Goal: Communication & Community: Answer question/provide support

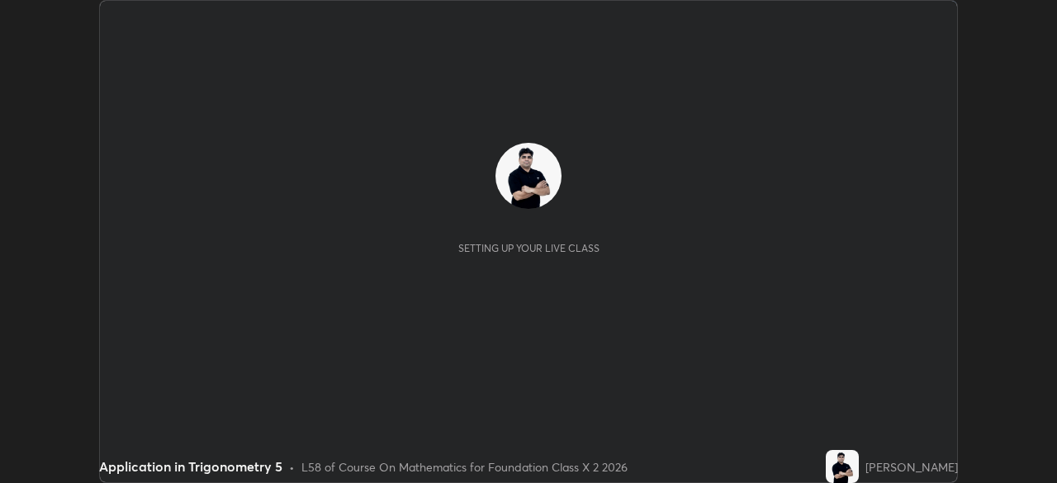
scroll to position [483, 1057]
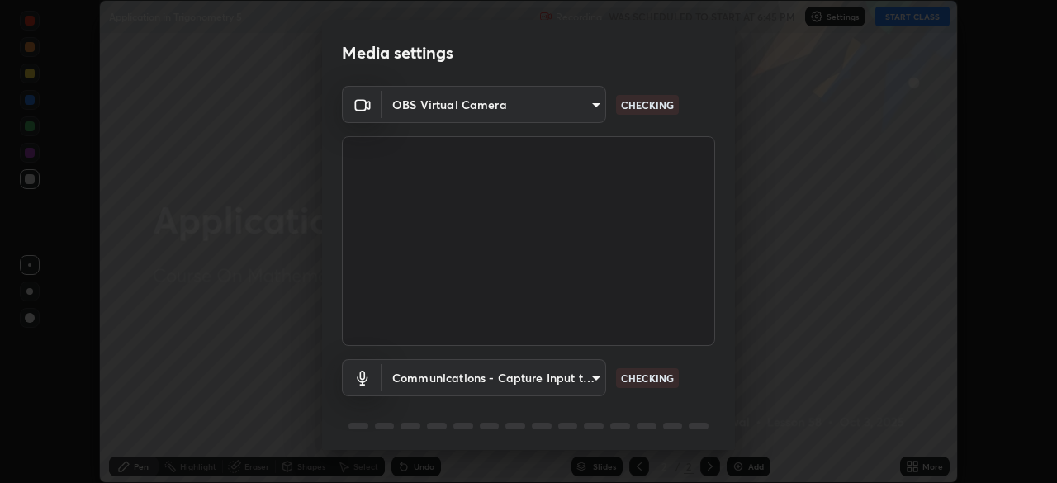
type input "8430282c75c9cf90d073dd2650c69e1562d55ee46f92edd4d0492a031e33ab74"
type input "communications"
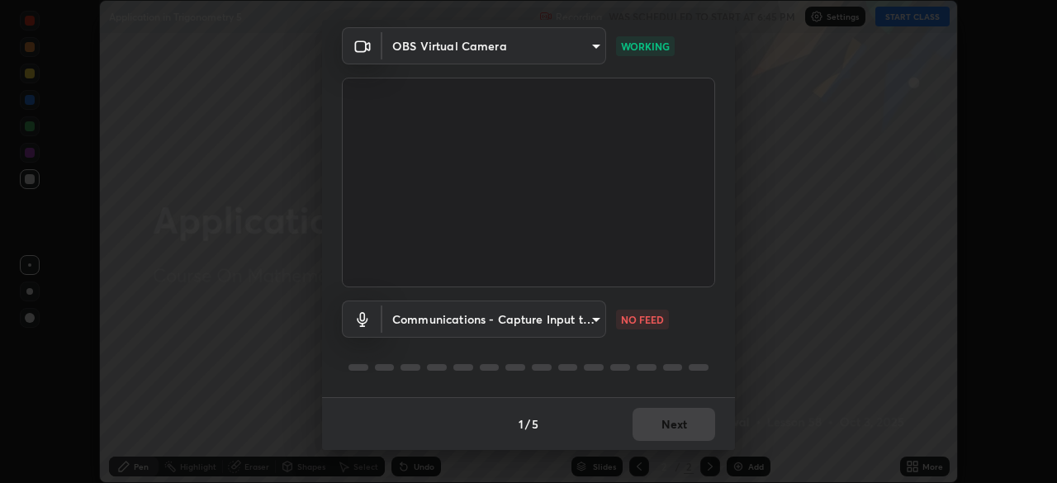
click at [919, 345] on div "Media settings OBS Virtual Camera 8430282c75c9cf90d073dd2650c69e1562d55ee46f92e…" at bounding box center [528, 241] width 1057 height 483
click at [572, 316] on body "Erase all Application in Trigonometry 5 Recording WAS SCHEDULED TO START AT 6:4…" at bounding box center [528, 241] width 1057 height 483
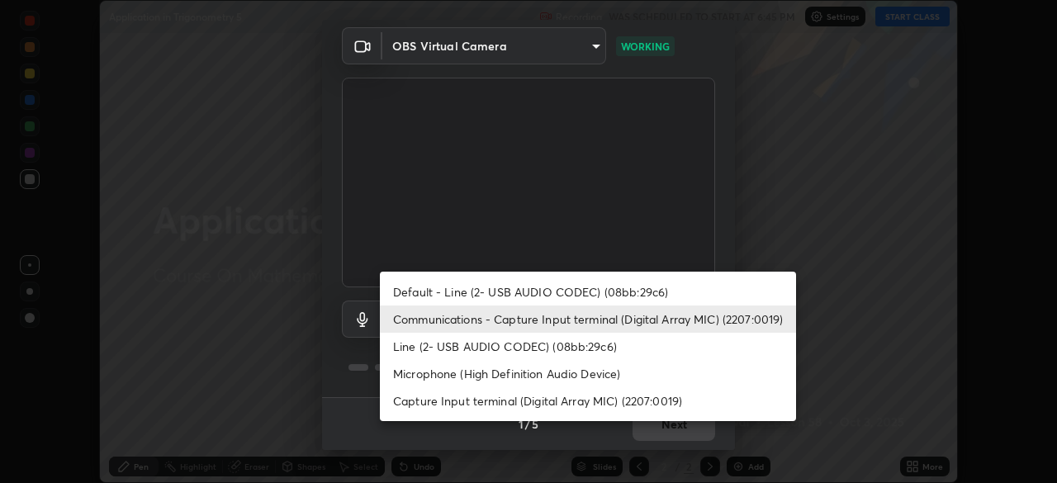
click at [585, 315] on li "Communications - Capture Input terminal (Digital Array MIC) (2207:0019)" at bounding box center [588, 319] width 416 height 27
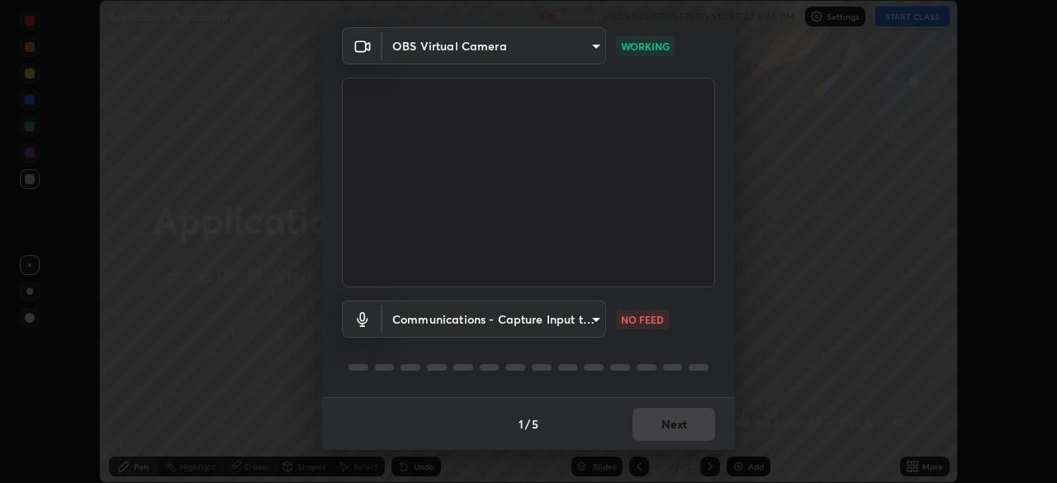
click at [581, 313] on body "Erase all Application in Trigonometry 5 Recording WAS SCHEDULED TO START AT 6:4…" at bounding box center [528, 241] width 1057 height 483
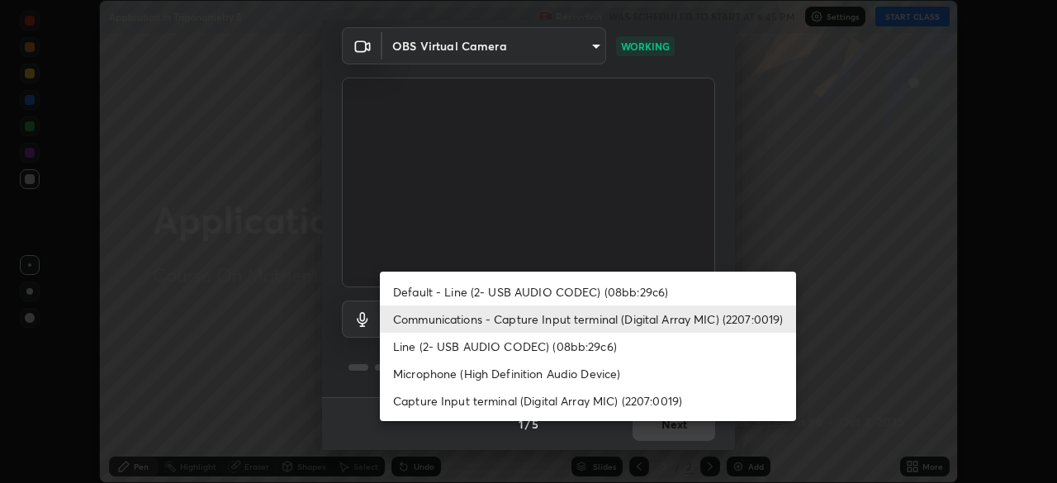
click at [585, 317] on li "Communications - Capture Input terminal (Digital Array MIC) (2207:0019)" at bounding box center [588, 319] width 416 height 27
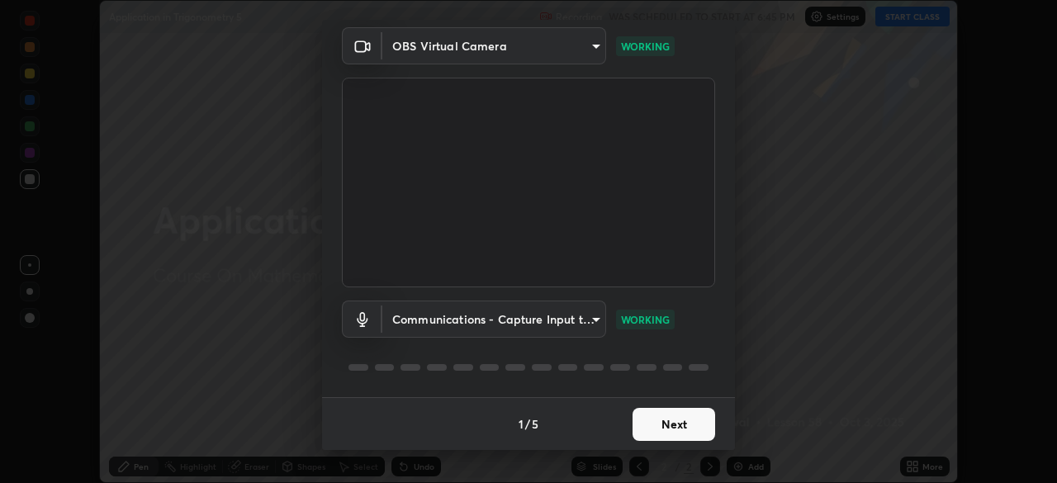
click at [680, 425] on button "Next" at bounding box center [674, 424] width 83 height 33
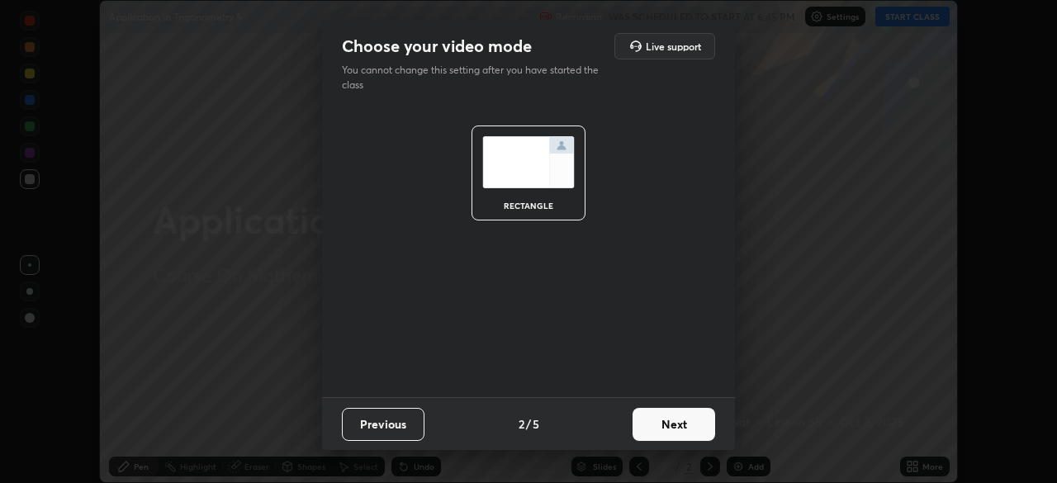
scroll to position [0, 0]
click at [680, 435] on button "Next" at bounding box center [674, 424] width 83 height 33
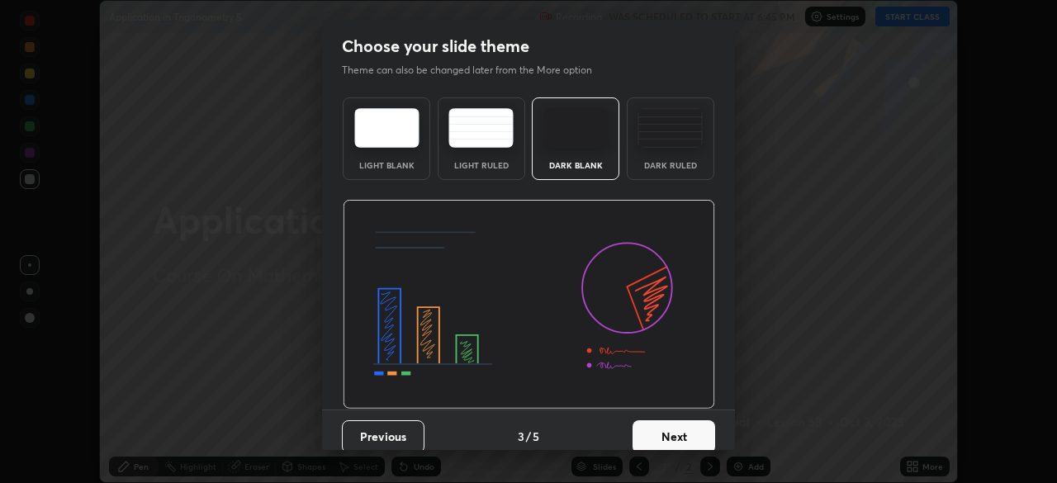
scroll to position [12, 0]
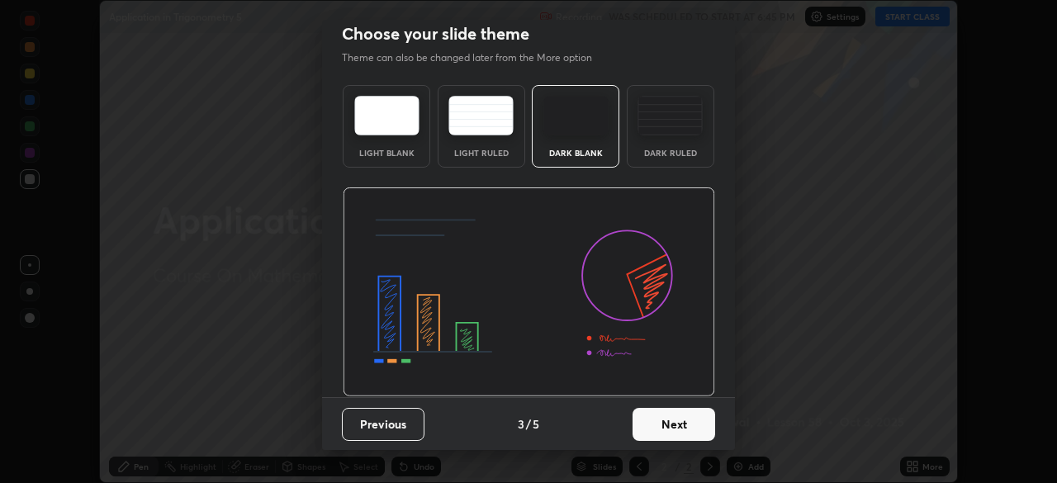
click at [678, 434] on button "Next" at bounding box center [674, 424] width 83 height 33
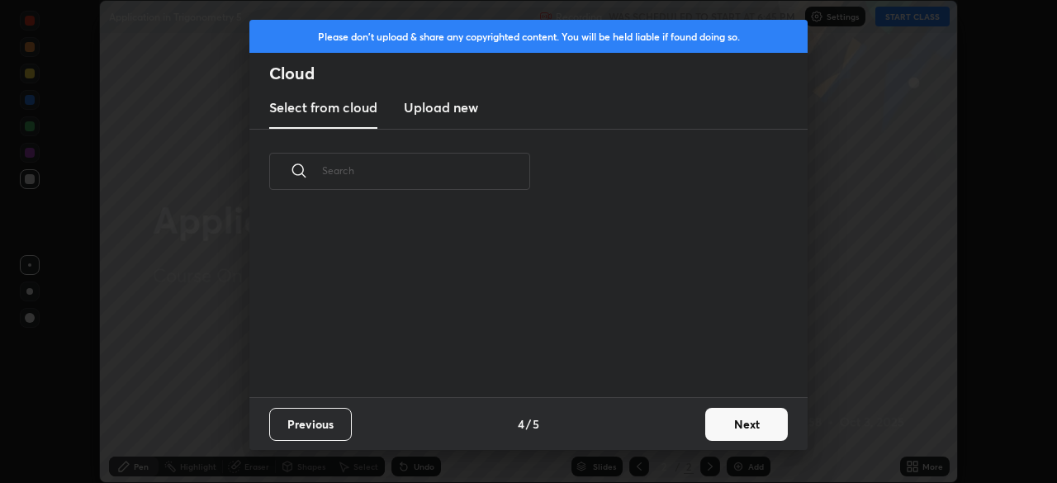
scroll to position [183, 530]
click at [735, 424] on button "Next" at bounding box center [746, 424] width 83 height 33
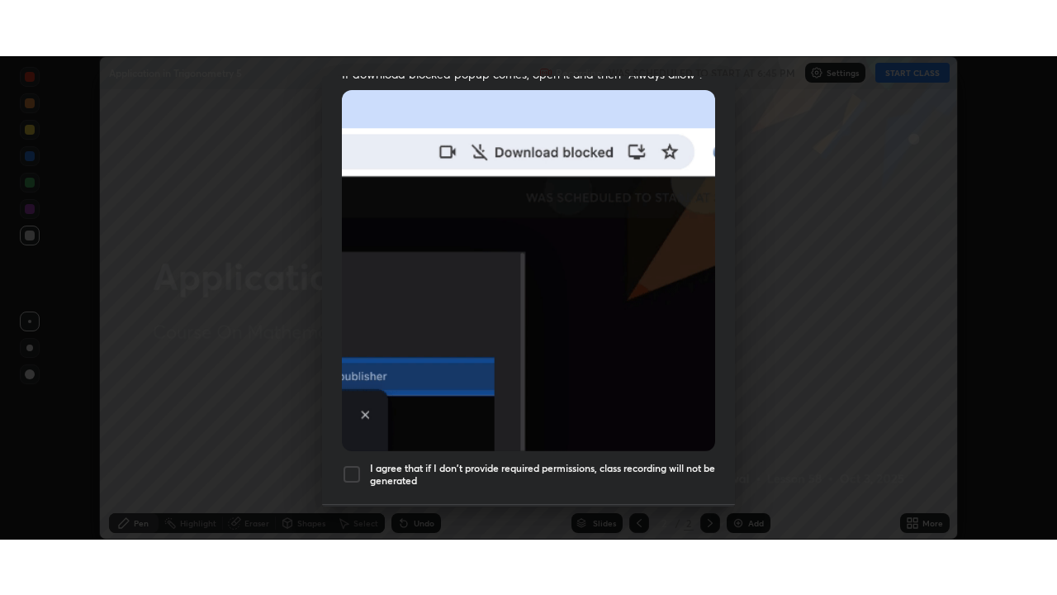
scroll to position [396, 0]
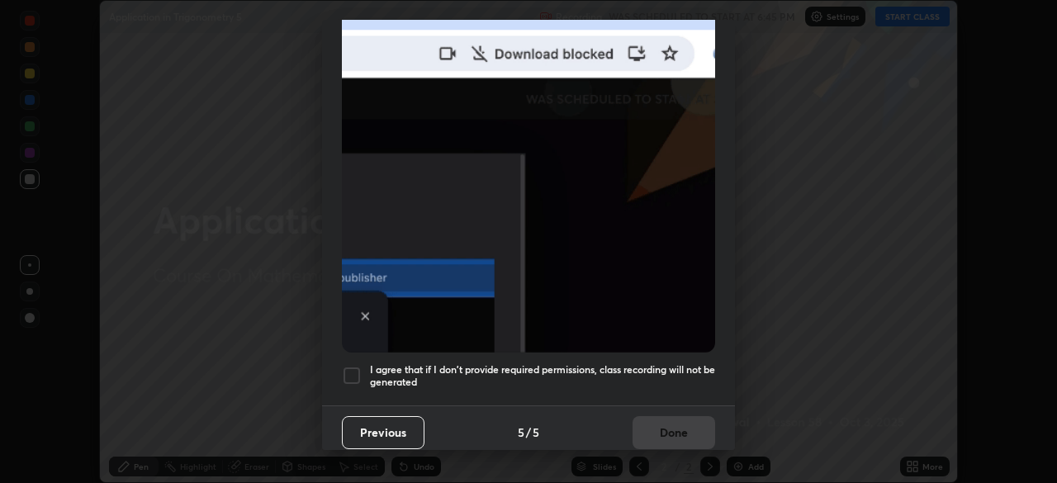
click at [350, 371] on div at bounding box center [352, 376] width 20 height 20
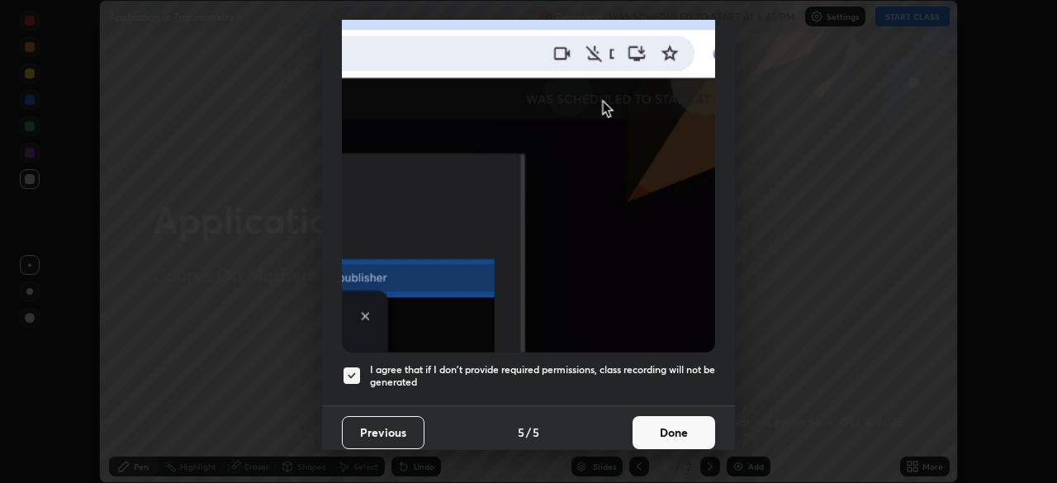
click at [677, 426] on button "Done" at bounding box center [674, 432] width 83 height 33
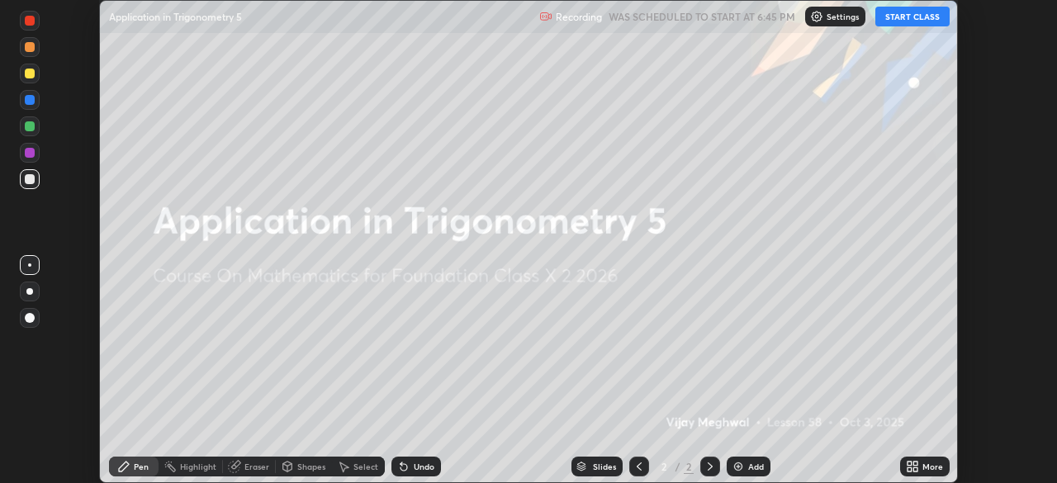
click at [926, 21] on button "START CLASS" at bounding box center [912, 17] width 74 height 20
click at [917, 467] on icon at bounding box center [915, 469] width 4 height 4
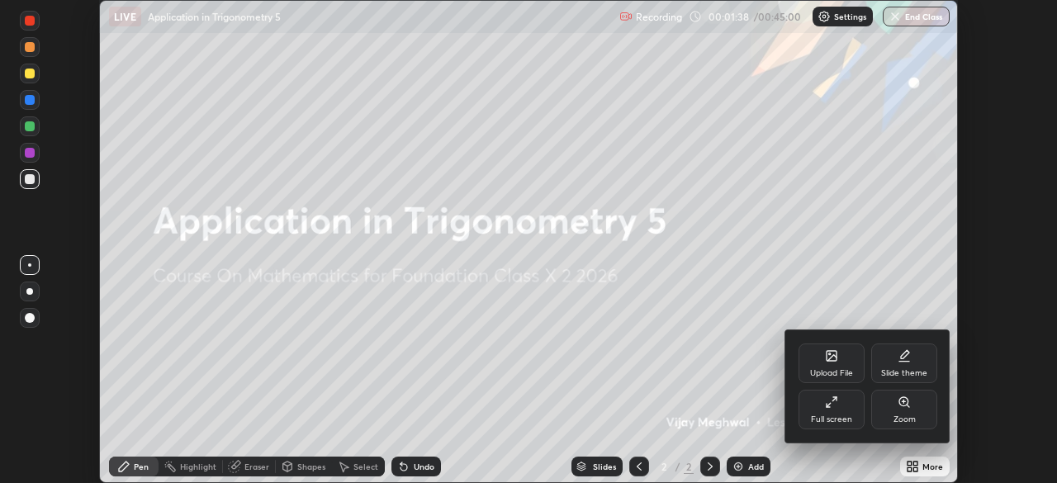
click at [851, 411] on div "Full screen" at bounding box center [832, 410] width 66 height 40
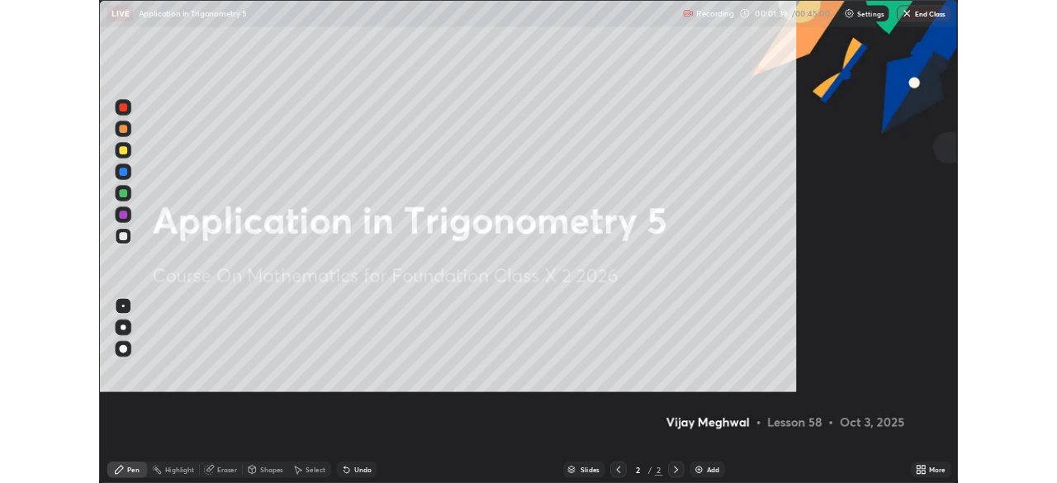
scroll to position [595, 1057]
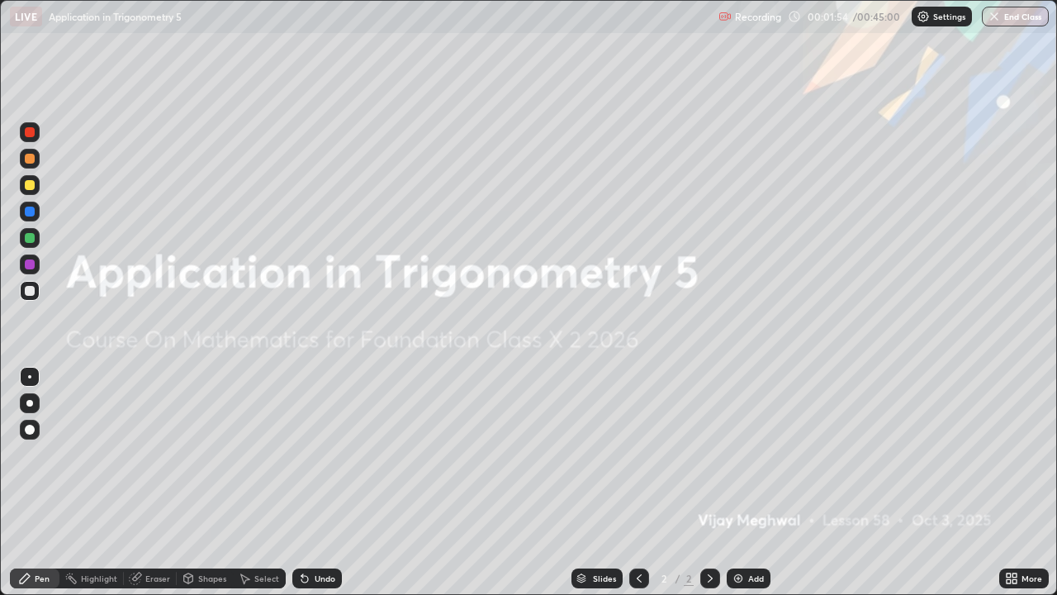
click at [752, 482] on div "Add" at bounding box center [756, 578] width 16 height 8
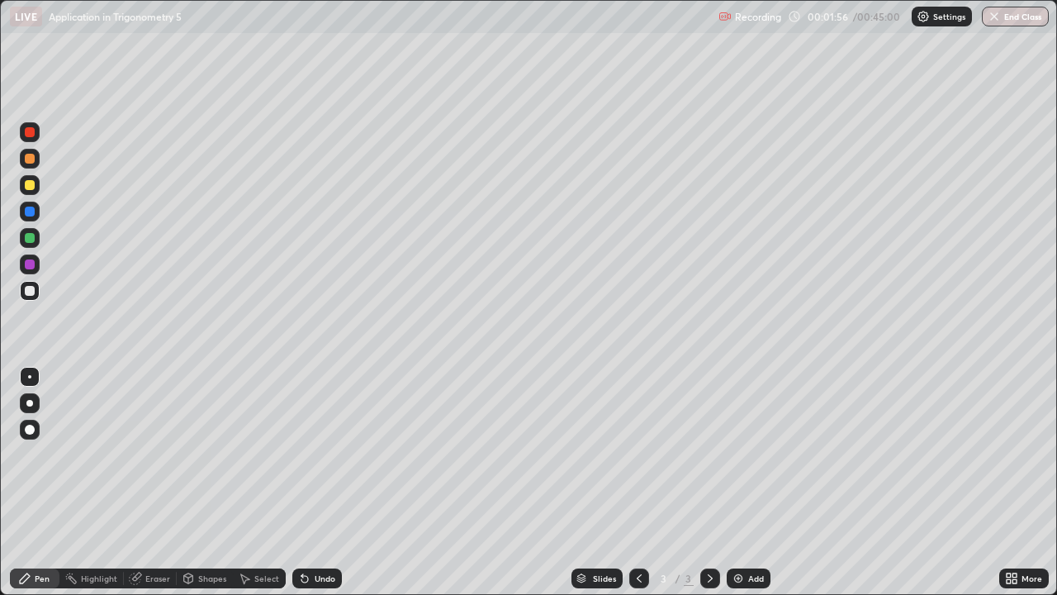
click at [31, 192] on div at bounding box center [30, 185] width 20 height 20
click at [32, 188] on div at bounding box center [30, 185] width 10 height 10
click at [207, 482] on div "Shapes" at bounding box center [212, 578] width 28 height 8
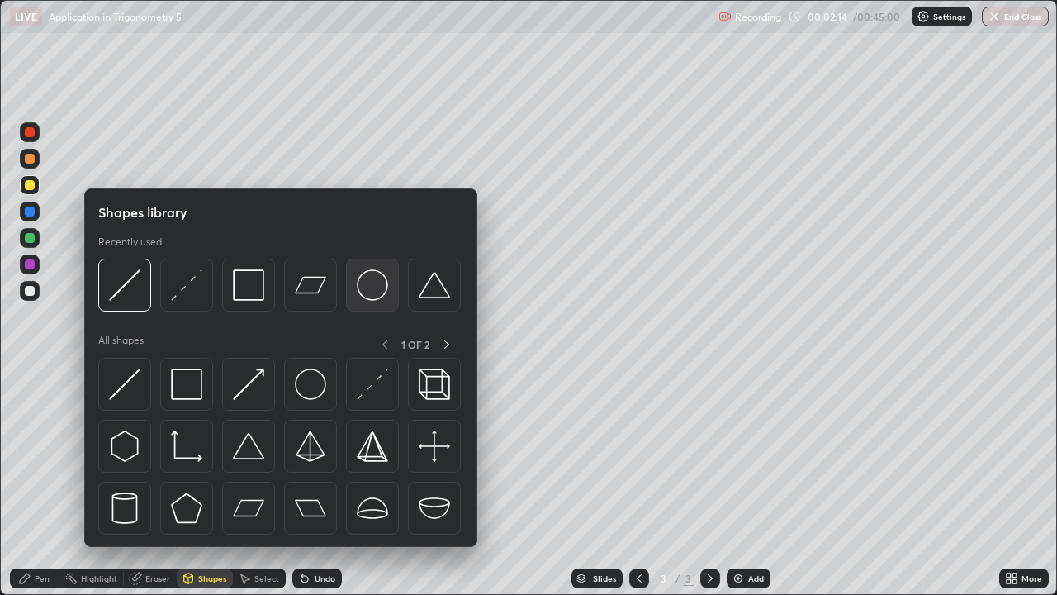
click at [375, 284] on img at bounding box center [372, 284] width 31 height 31
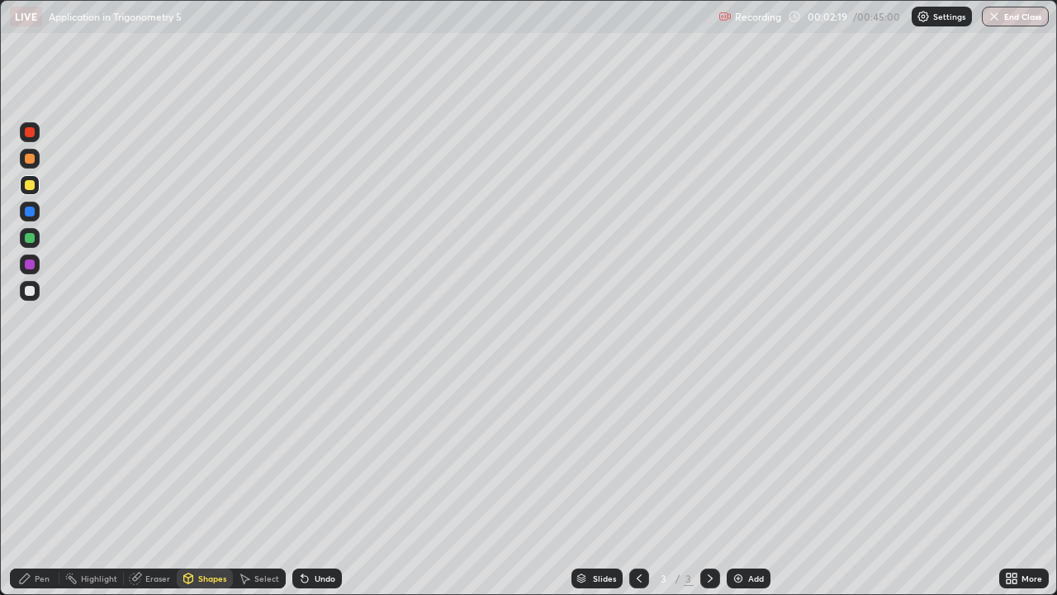
click at [48, 482] on div "Pen" at bounding box center [42, 578] width 15 height 8
click at [31, 294] on div at bounding box center [30, 291] width 10 height 10
click at [30, 186] on div at bounding box center [30, 185] width 10 height 10
click at [302, 482] on icon at bounding box center [304, 579] width 7 height 7
click at [315, 482] on div "Undo" at bounding box center [317, 578] width 50 height 20
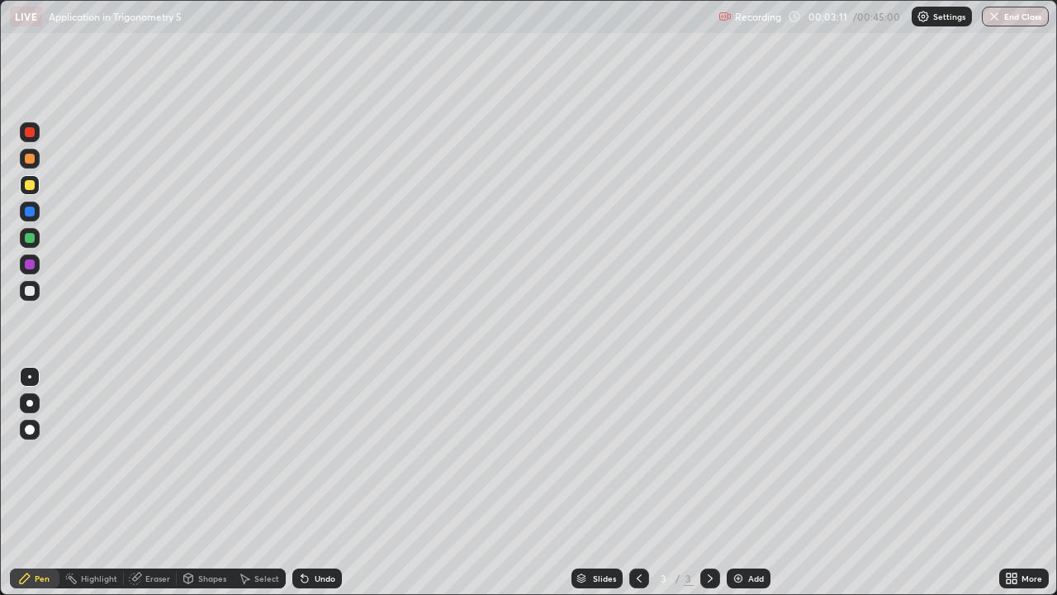
click at [315, 482] on div "Undo" at bounding box center [317, 578] width 50 height 20
click at [324, 482] on div "Undo" at bounding box center [325, 578] width 21 height 8
click at [1021, 482] on div "More" at bounding box center [1024, 578] width 50 height 20
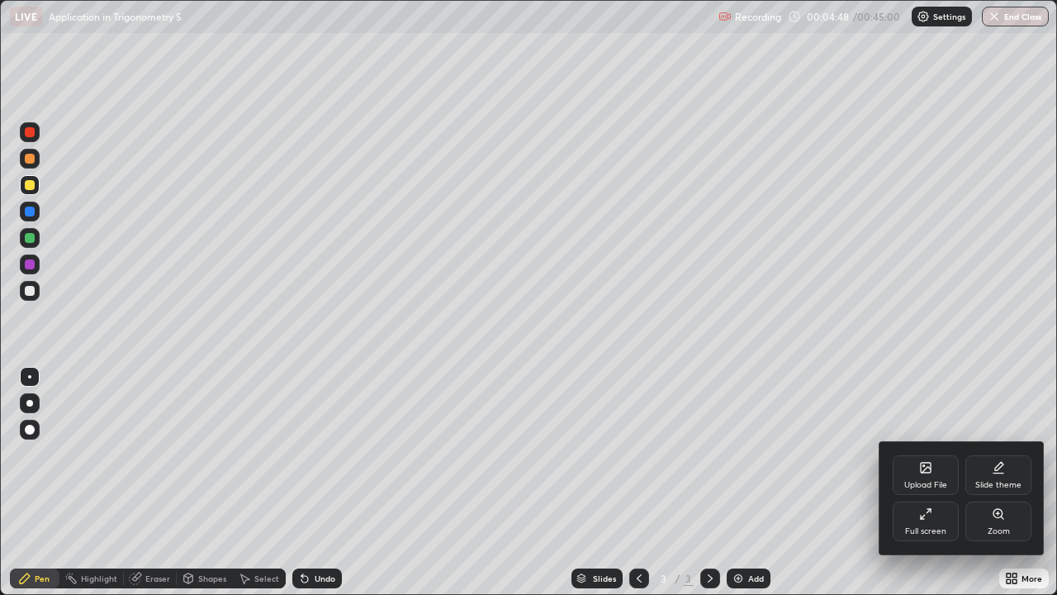
click at [930, 482] on icon at bounding box center [925, 513] width 13 height 13
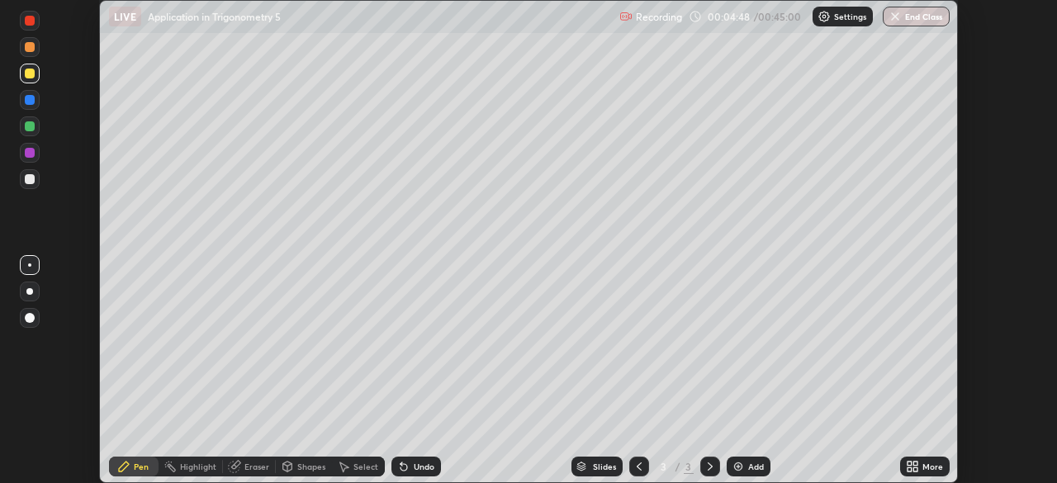
scroll to position [82098, 81524]
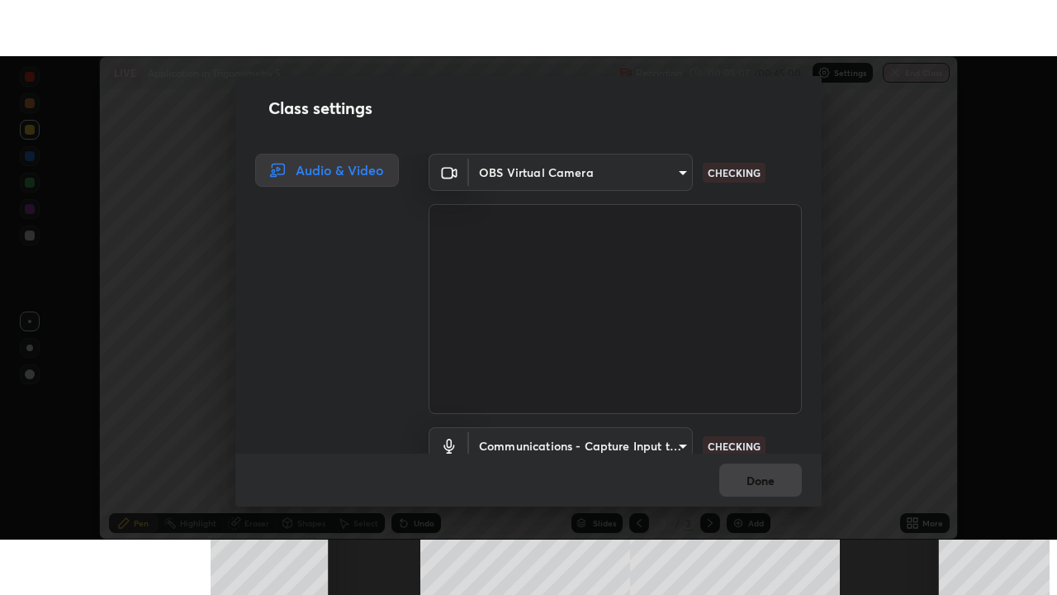
scroll to position [75, 0]
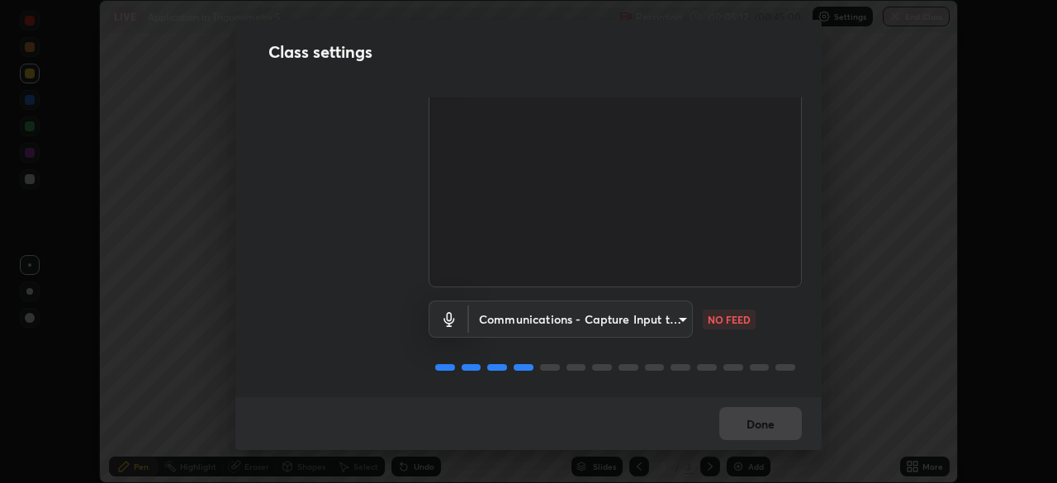
click at [661, 319] on body "Erase all LIVE Application in Trigonometry 5 Recording 00:05:12 / 00:45:00 Sett…" at bounding box center [528, 241] width 1057 height 483
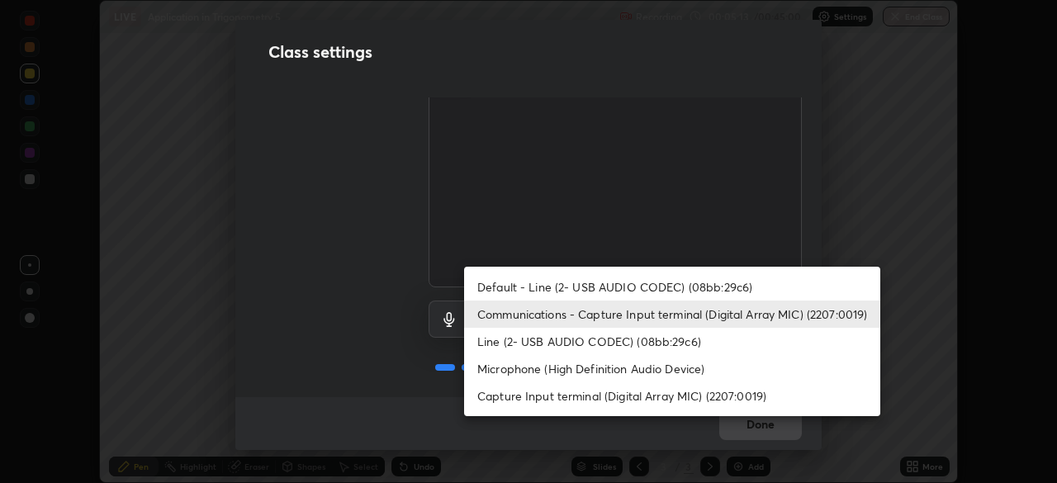
click at [653, 315] on li "Communications - Capture Input terminal (Digital Array MIC) (2207:0019)" at bounding box center [672, 314] width 416 height 27
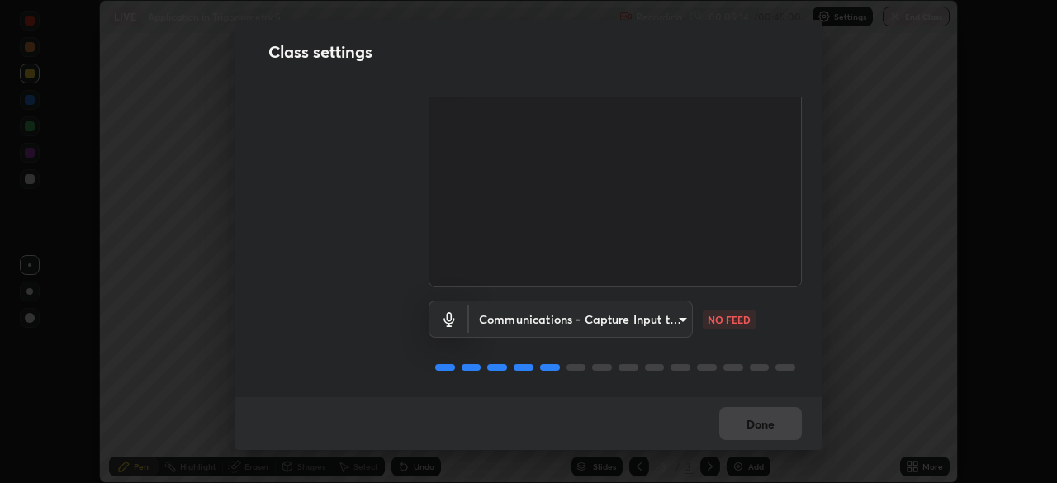
click at [669, 321] on body "Erase all LIVE Application in Trigonometry 5 Recording 00:05:14 / 00:45:00 Sett…" at bounding box center [528, 241] width 1057 height 483
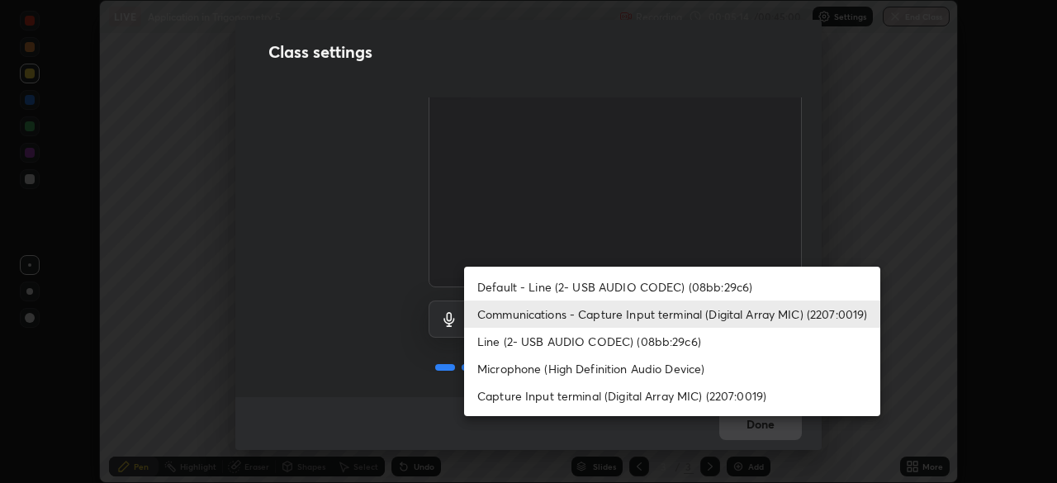
click at [655, 342] on li "Line (2- USB AUDIO CODEC) (08bb:29c6)" at bounding box center [672, 341] width 416 height 27
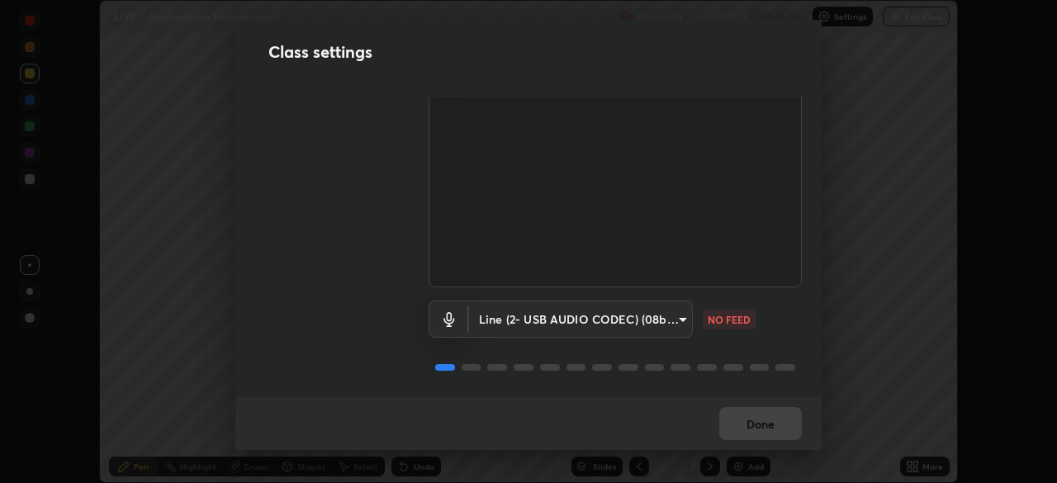
click at [651, 316] on body "Erase all LIVE Application in Trigonometry 5 Recording 00:05:15 / 00:45:00 Sett…" at bounding box center [528, 241] width 1057 height 483
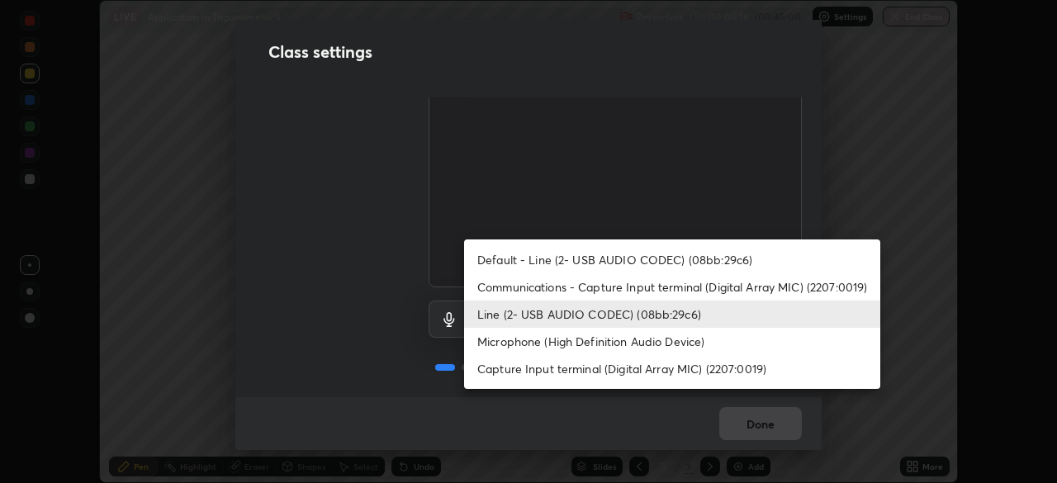
click at [665, 292] on li "Communications - Capture Input terminal (Digital Array MIC) (2207:0019)" at bounding box center [672, 286] width 416 height 27
type input "communications"
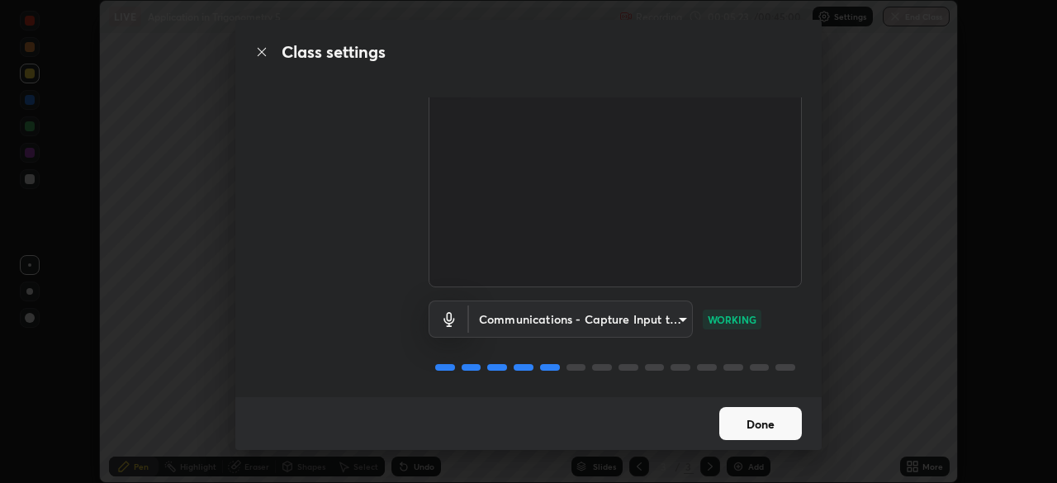
click at [776, 427] on button "Done" at bounding box center [760, 423] width 83 height 33
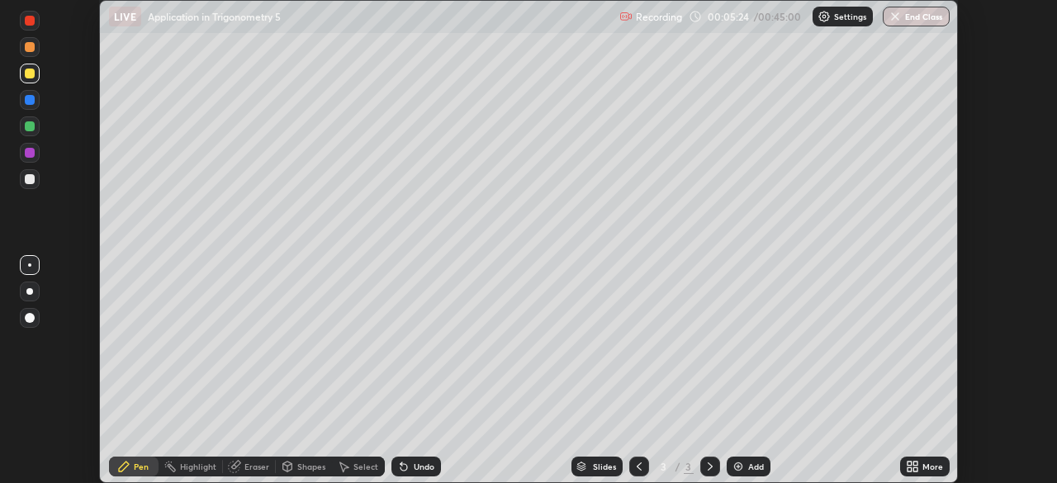
click at [913, 463] on icon at bounding box center [912, 466] width 13 height 13
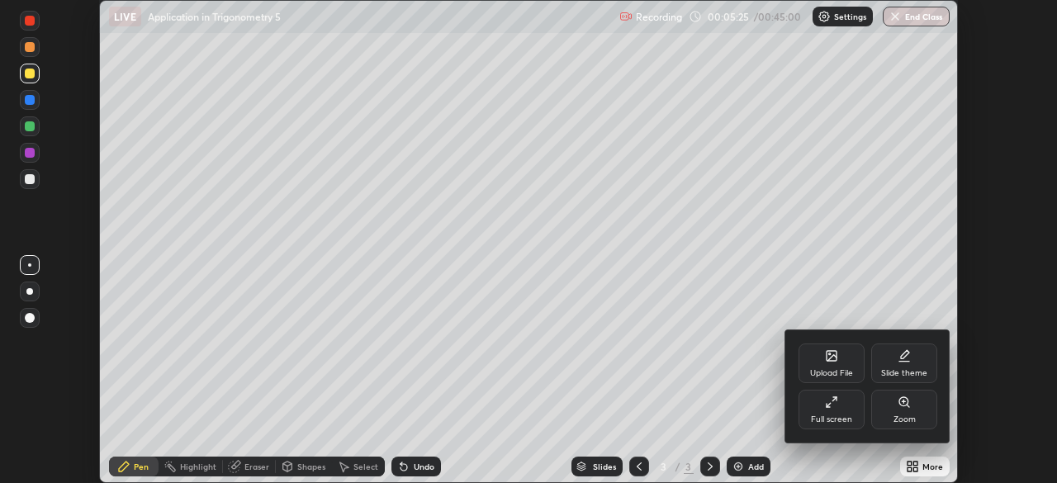
click at [846, 415] on div "Full screen" at bounding box center [831, 419] width 41 height 8
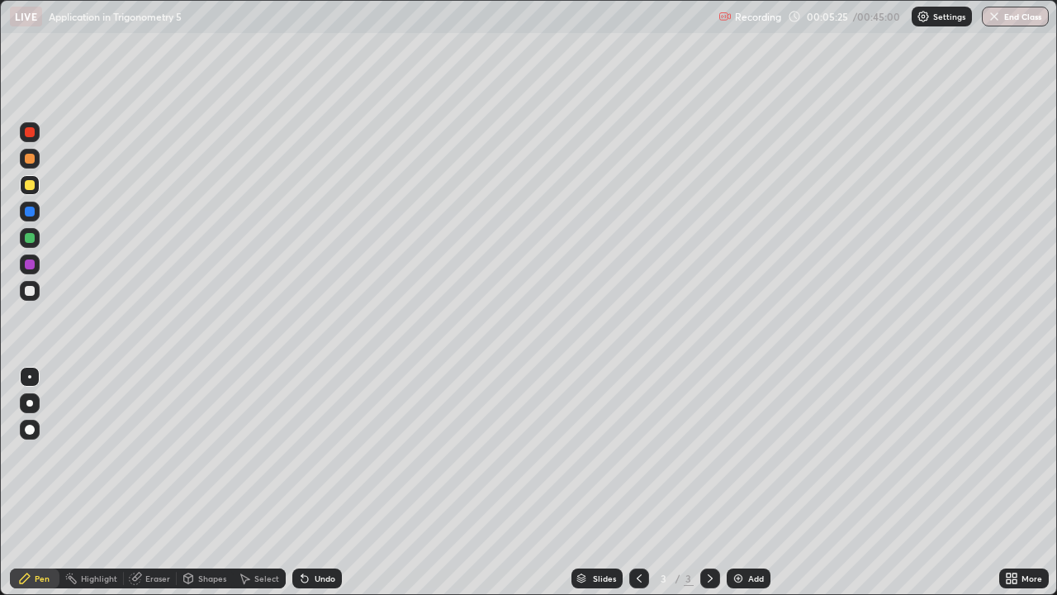
scroll to position [595, 1057]
click at [759, 482] on div "Slides 3 / 3 Add" at bounding box center [670, 578] width 657 height 33
click at [755, 482] on div "Add" at bounding box center [756, 578] width 16 height 8
click at [26, 189] on div at bounding box center [30, 185] width 10 height 10
click at [743, 482] on img at bounding box center [738, 577] width 13 height 13
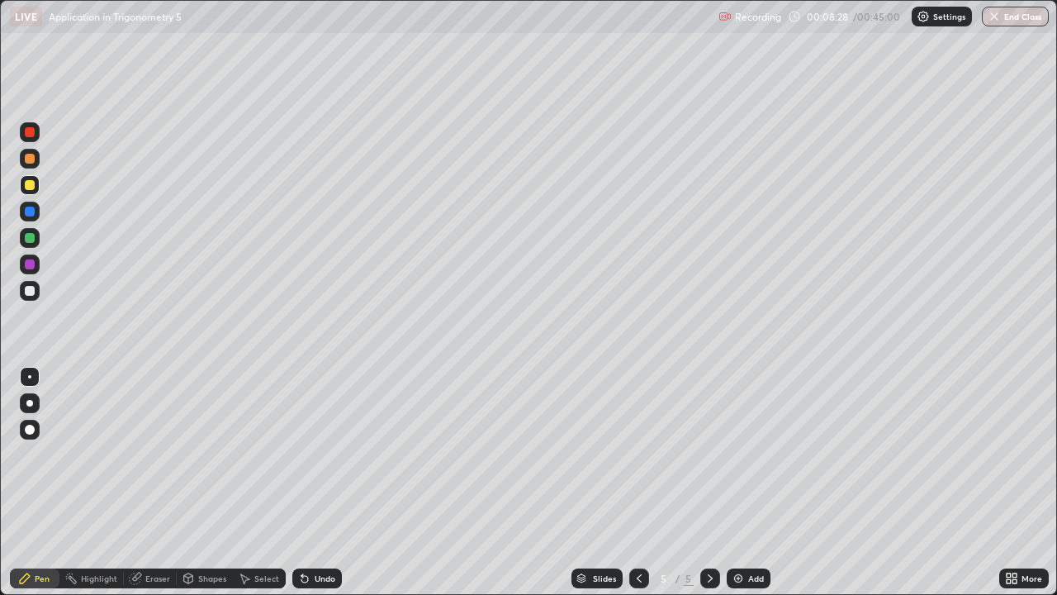
click at [331, 482] on div "Undo" at bounding box center [314, 578] width 56 height 33
click at [335, 482] on div "Undo" at bounding box center [317, 578] width 50 height 20
click at [344, 482] on div "Slides 5 / 5 Add" at bounding box center [670, 578] width 657 height 33
click at [336, 482] on div "Undo" at bounding box center [317, 578] width 50 height 20
click at [323, 482] on div "Undo" at bounding box center [325, 578] width 21 height 8
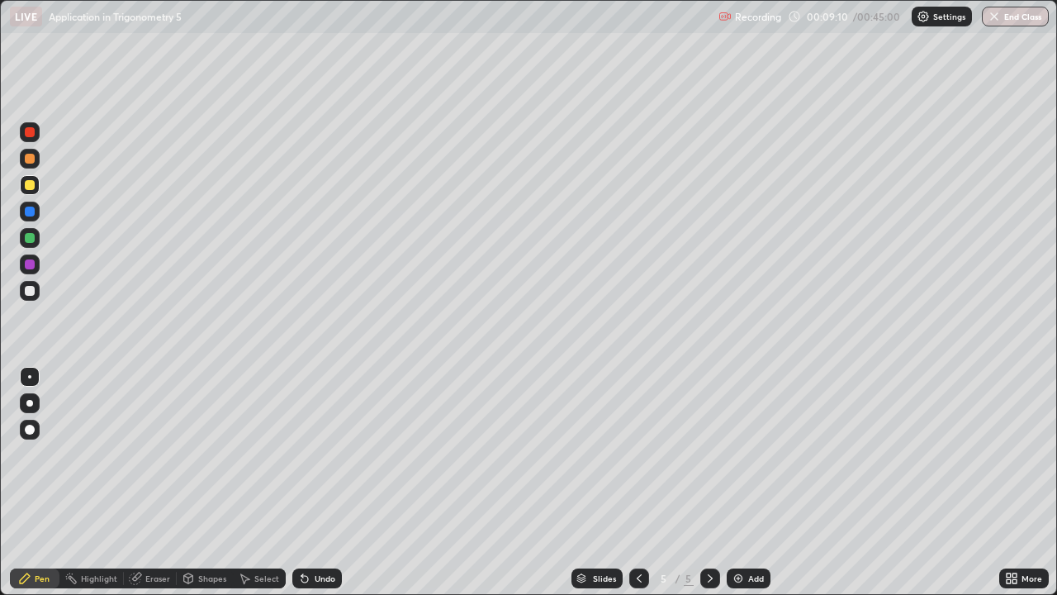
click at [211, 482] on div "Shapes" at bounding box center [212, 578] width 28 height 8
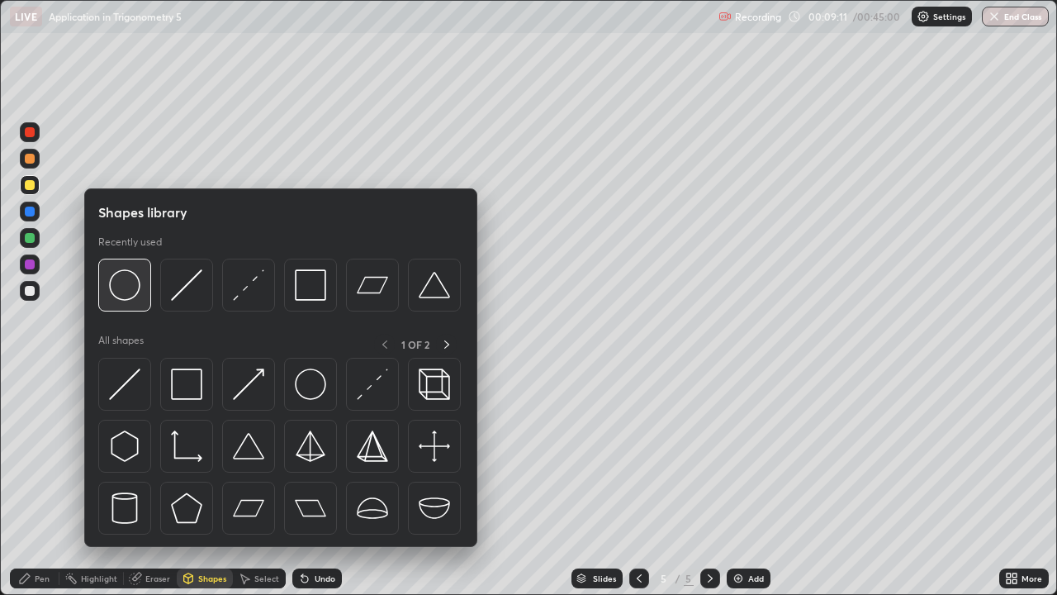
click at [126, 291] on img at bounding box center [124, 284] width 31 height 31
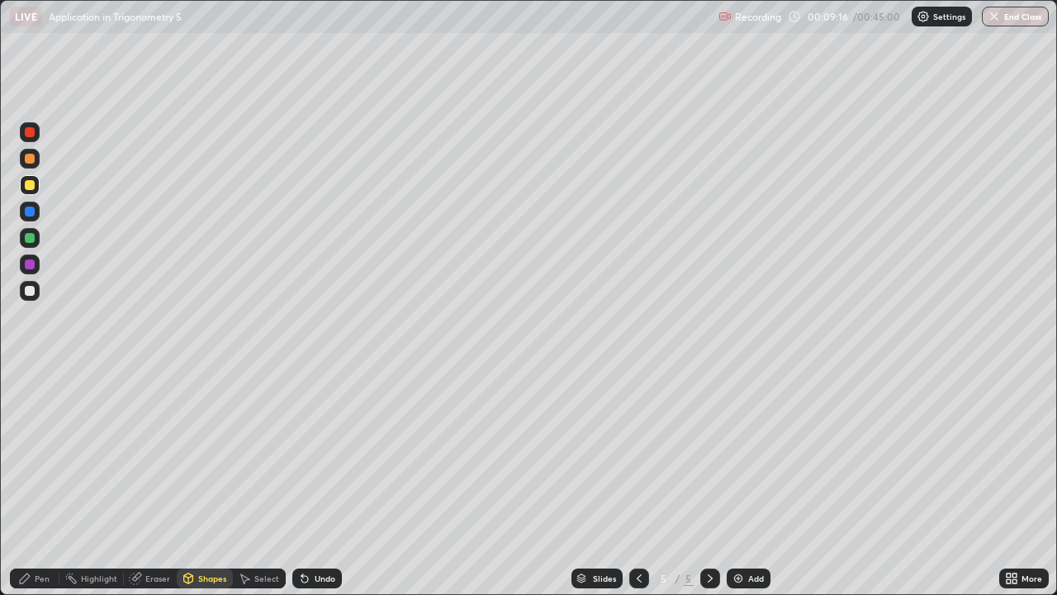
click at [45, 482] on div "Pen" at bounding box center [42, 578] width 15 height 8
click at [36, 293] on div at bounding box center [30, 291] width 20 height 20
click at [192, 482] on icon at bounding box center [188, 577] width 13 height 13
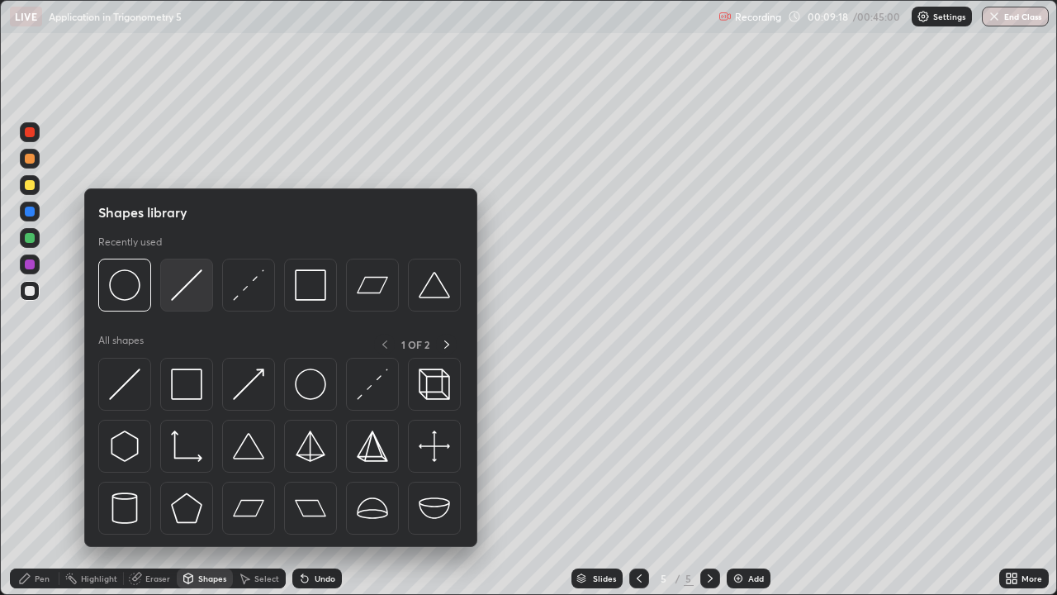
click at [180, 295] on img at bounding box center [186, 284] width 31 height 31
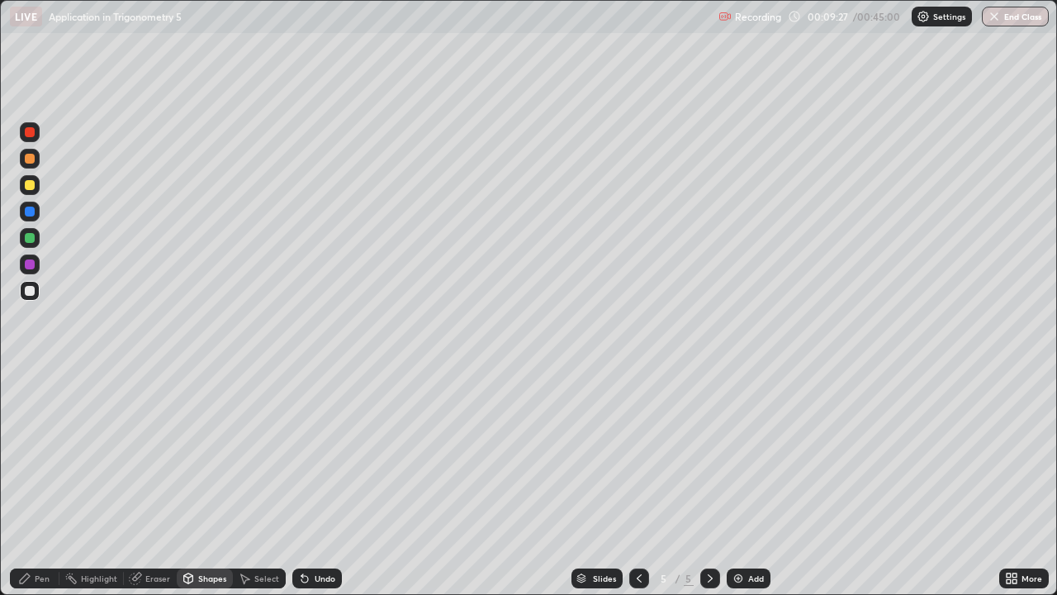
click at [252, 482] on div "Select" at bounding box center [259, 578] width 53 height 20
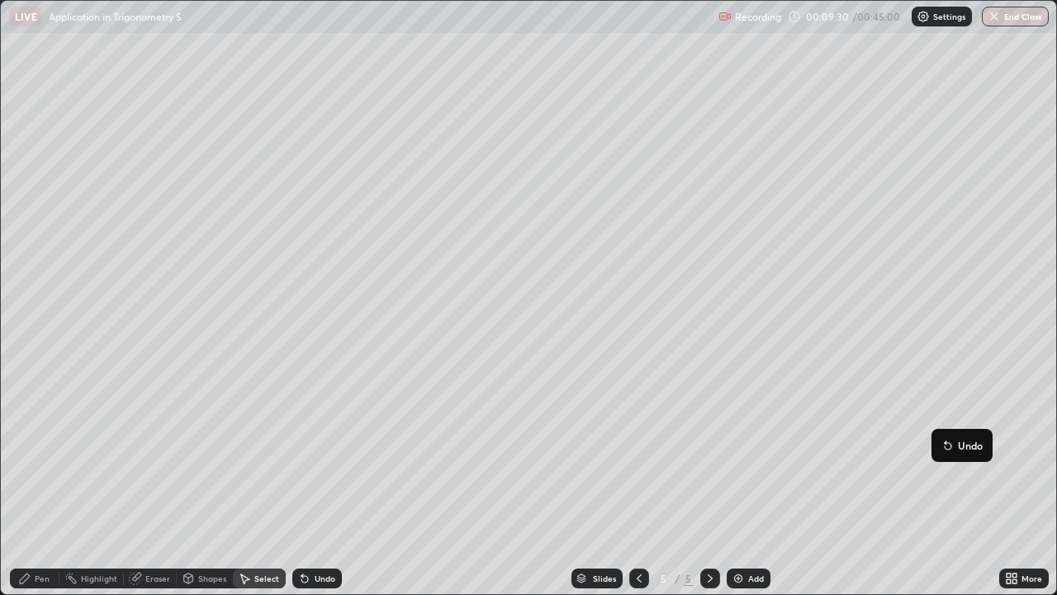
click at [893, 472] on div "0 ° Undo Copy Duplicate Duplicate to new slide Delete" at bounding box center [528, 297] width 1055 height 593
click at [39, 482] on div "Pen" at bounding box center [42, 578] width 15 height 8
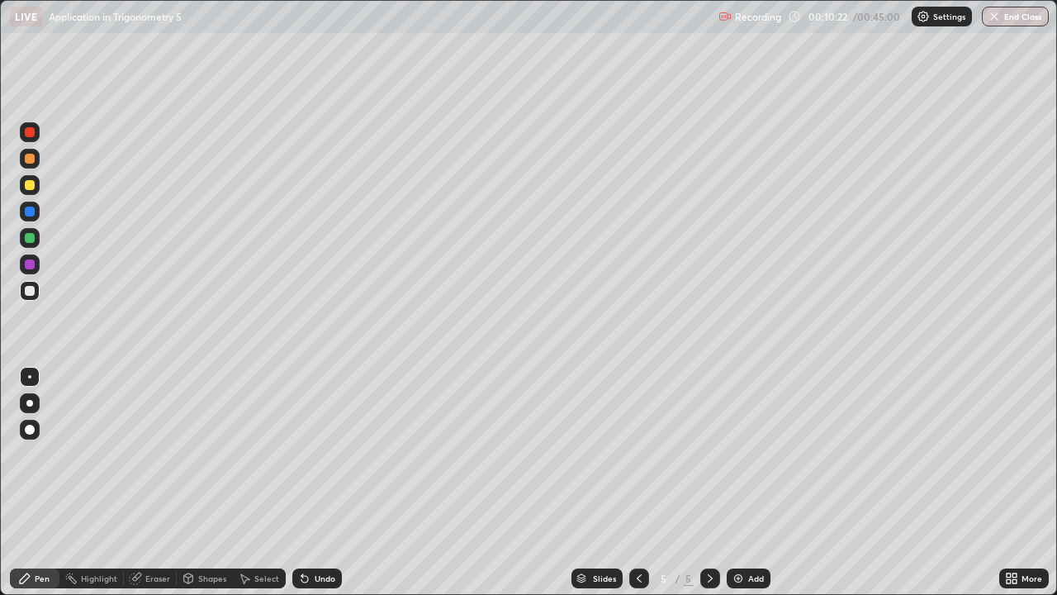
click at [34, 189] on div at bounding box center [30, 185] width 20 height 20
click at [315, 482] on div "Undo" at bounding box center [325, 578] width 21 height 8
click at [30, 292] on div at bounding box center [30, 291] width 10 height 10
click at [753, 482] on div "Add" at bounding box center [756, 578] width 16 height 8
click at [329, 482] on div "Undo" at bounding box center [325, 578] width 21 height 8
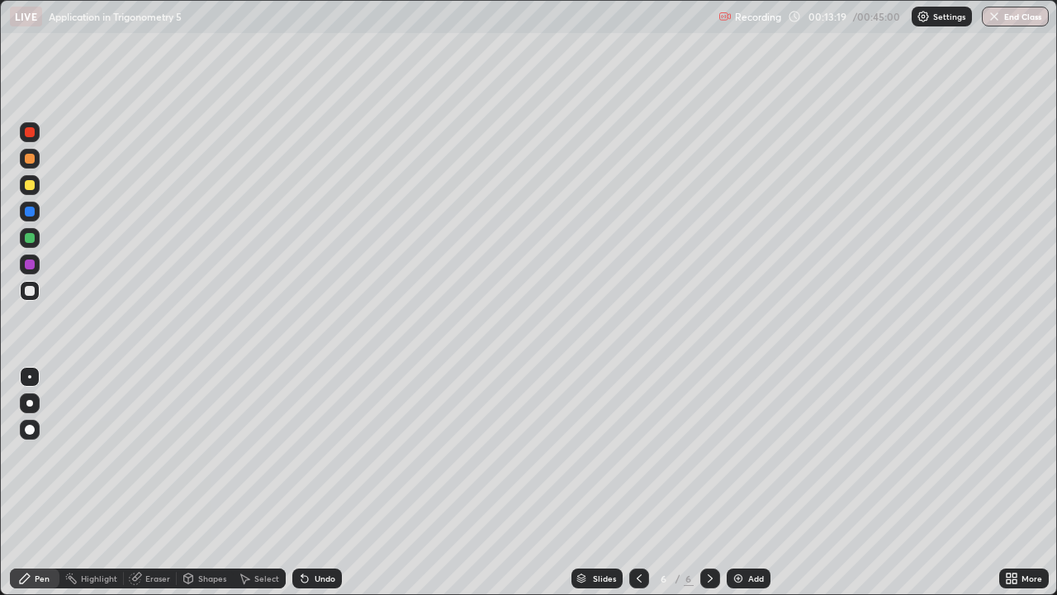
click at [640, 482] on icon at bounding box center [639, 577] width 13 height 13
click at [706, 482] on icon at bounding box center [710, 577] width 13 height 13
click at [657, 482] on div "6" at bounding box center [664, 578] width 17 height 10
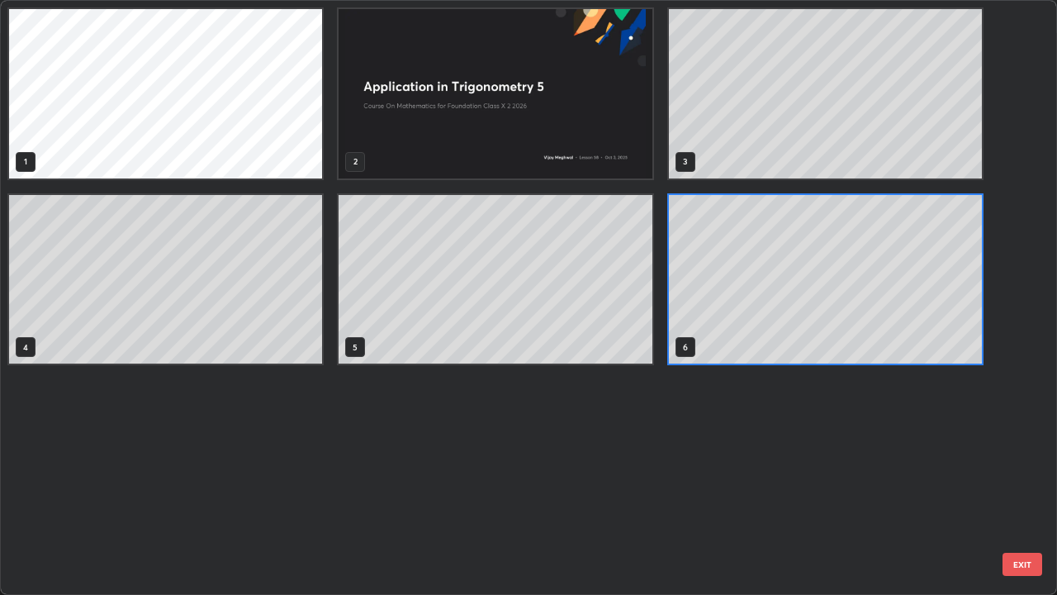
scroll to position [588, 1047]
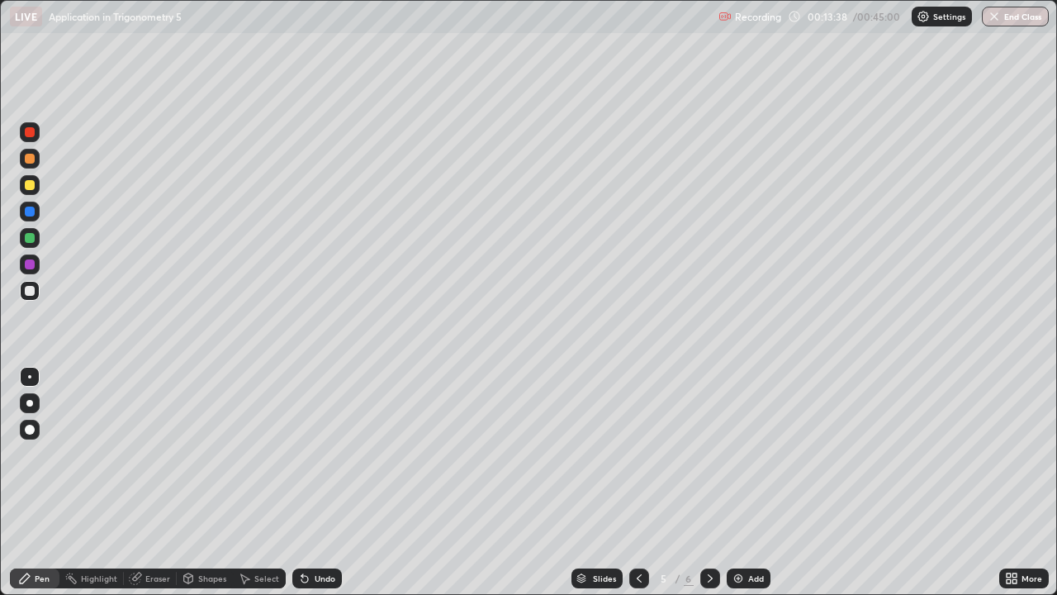
click at [701, 482] on div at bounding box center [710, 578] width 20 height 20
click at [638, 482] on icon at bounding box center [639, 577] width 13 height 13
click at [709, 482] on icon at bounding box center [710, 577] width 13 height 13
click at [303, 482] on icon at bounding box center [304, 579] width 7 height 7
click at [28, 262] on div at bounding box center [30, 264] width 10 height 10
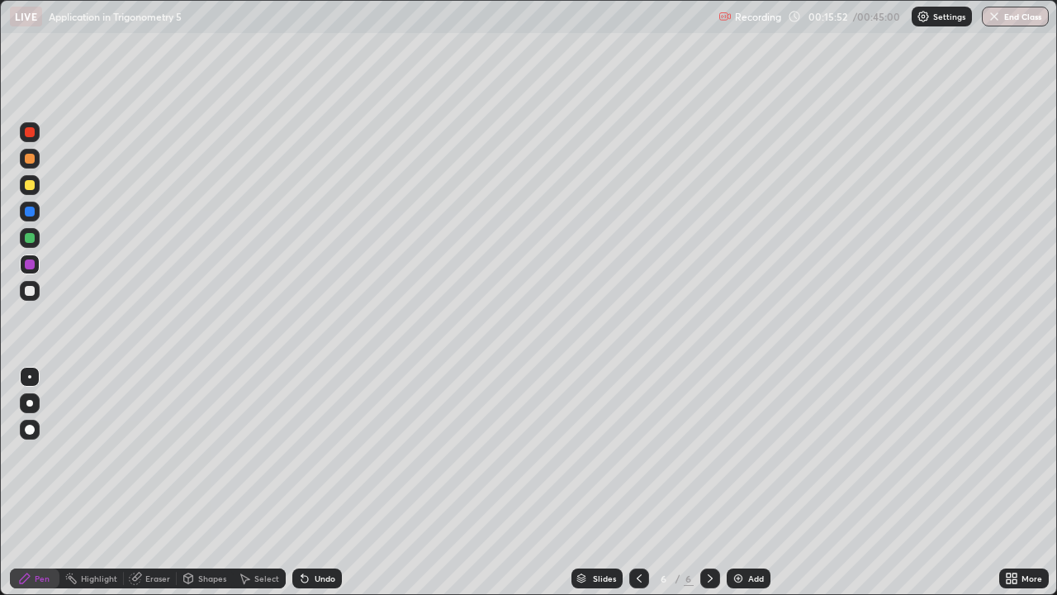
click at [637, 482] on icon at bounding box center [639, 577] width 13 height 13
click at [701, 482] on div at bounding box center [710, 578] width 20 height 20
click at [709, 482] on icon at bounding box center [710, 577] width 13 height 13
click at [638, 482] on icon at bounding box center [639, 577] width 13 height 13
click at [710, 482] on icon at bounding box center [710, 578] width 5 height 8
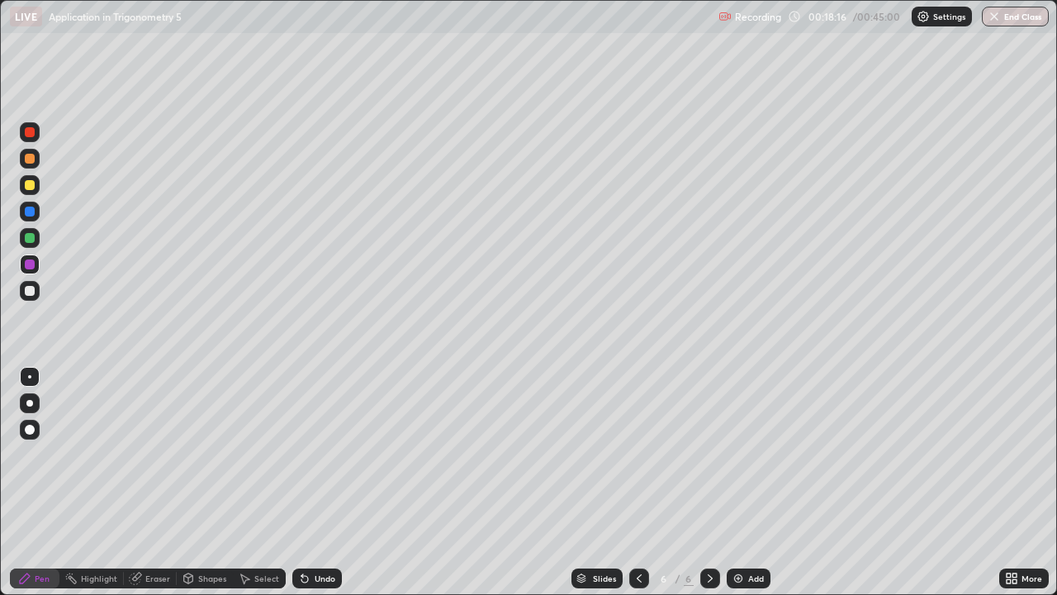
click at [743, 482] on div "Add" at bounding box center [749, 578] width 44 height 20
click at [738, 482] on img at bounding box center [738, 577] width 13 height 13
click at [748, 482] on div "Add" at bounding box center [756, 578] width 16 height 8
click at [638, 482] on icon at bounding box center [639, 577] width 13 height 13
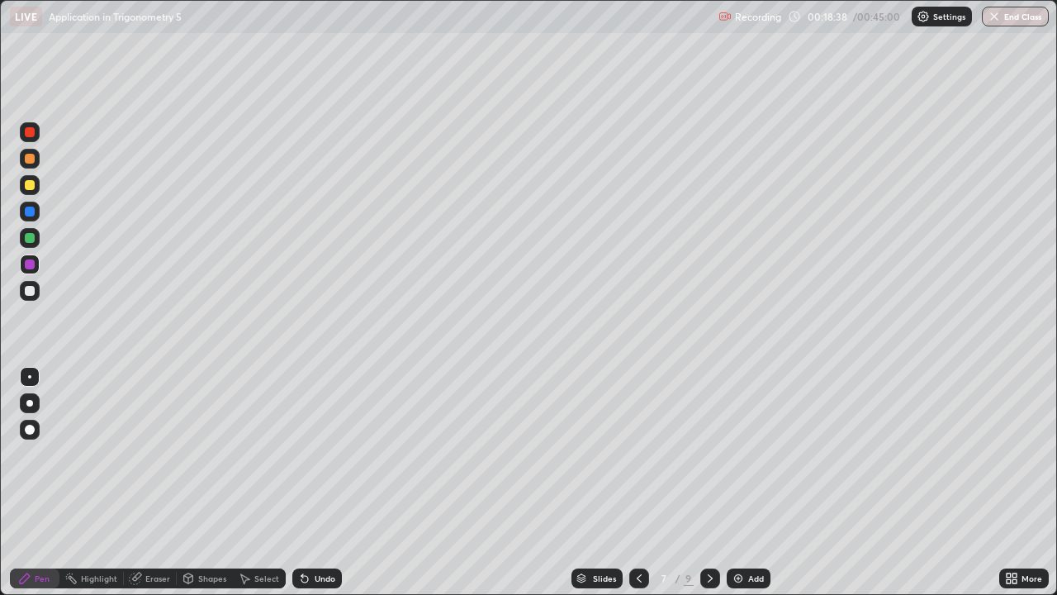
click at [638, 482] on icon at bounding box center [639, 577] width 13 height 13
click at [708, 482] on icon at bounding box center [710, 577] width 13 height 13
click at [257, 482] on div "Select" at bounding box center [266, 578] width 25 height 8
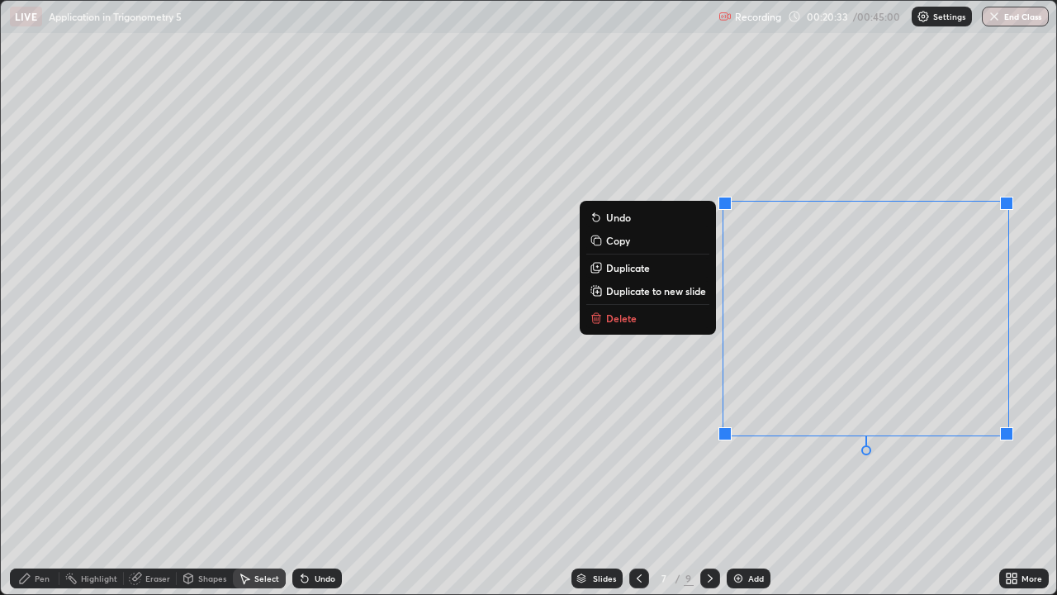
click at [623, 327] on button "Delete" at bounding box center [647, 318] width 123 height 20
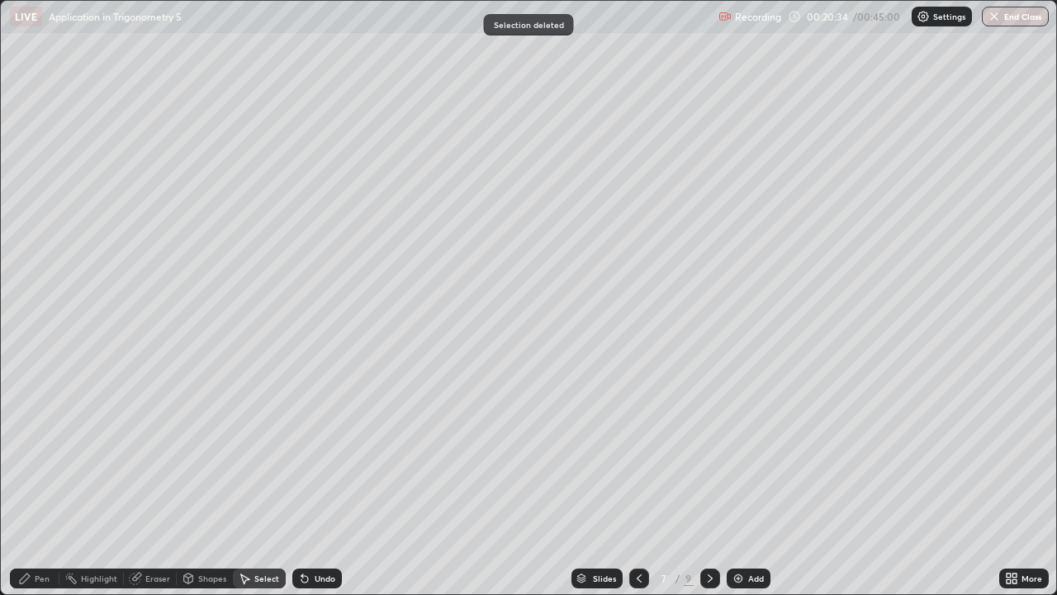
click at [201, 482] on div "Shapes" at bounding box center [212, 578] width 28 height 8
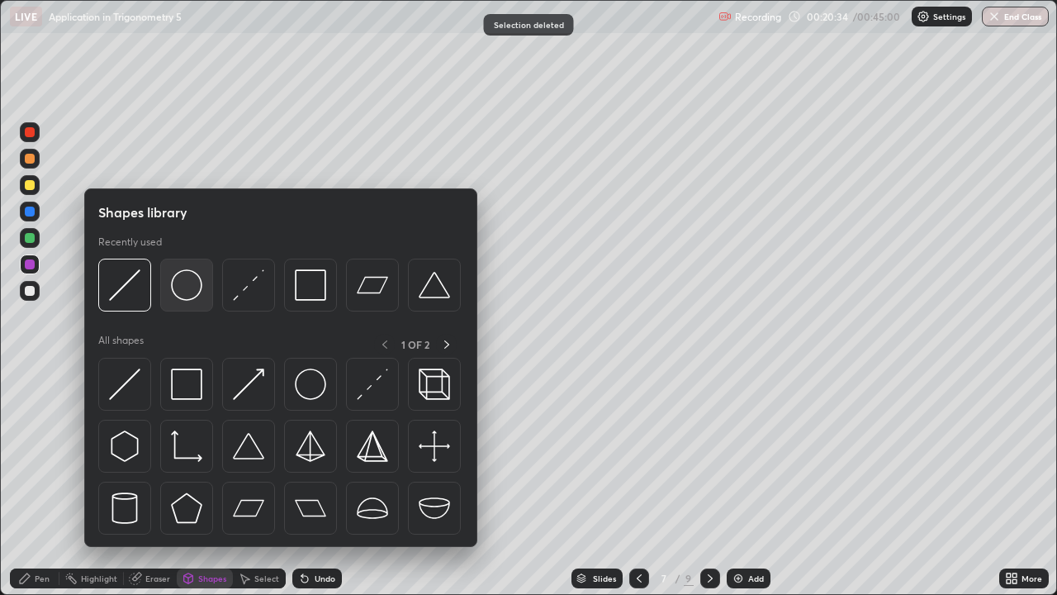
click at [174, 293] on img at bounding box center [186, 284] width 31 height 31
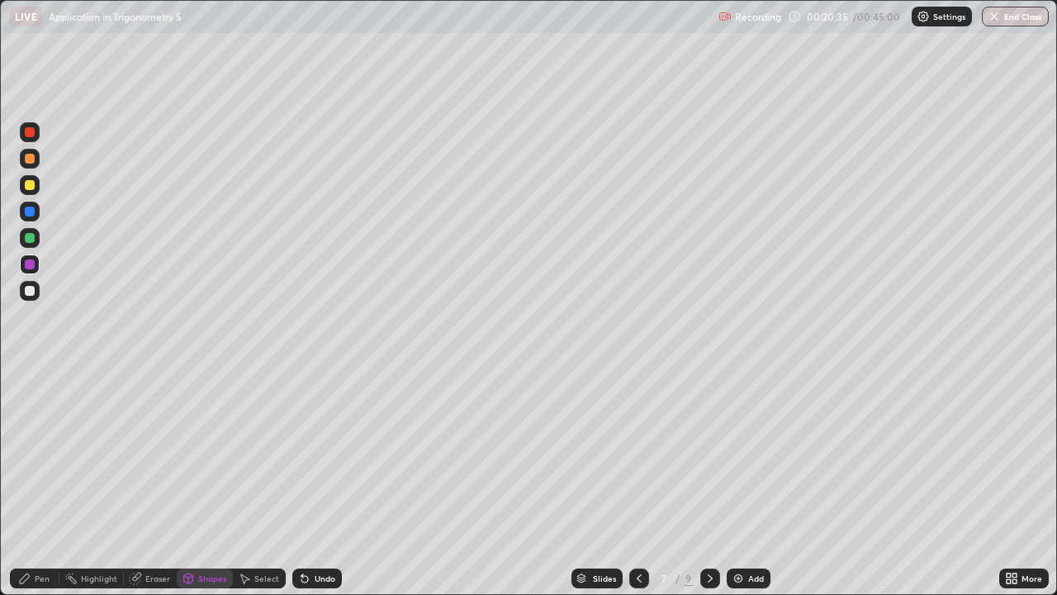
click at [24, 292] on div at bounding box center [30, 291] width 20 height 20
click at [199, 482] on div "Shapes" at bounding box center [212, 578] width 28 height 8
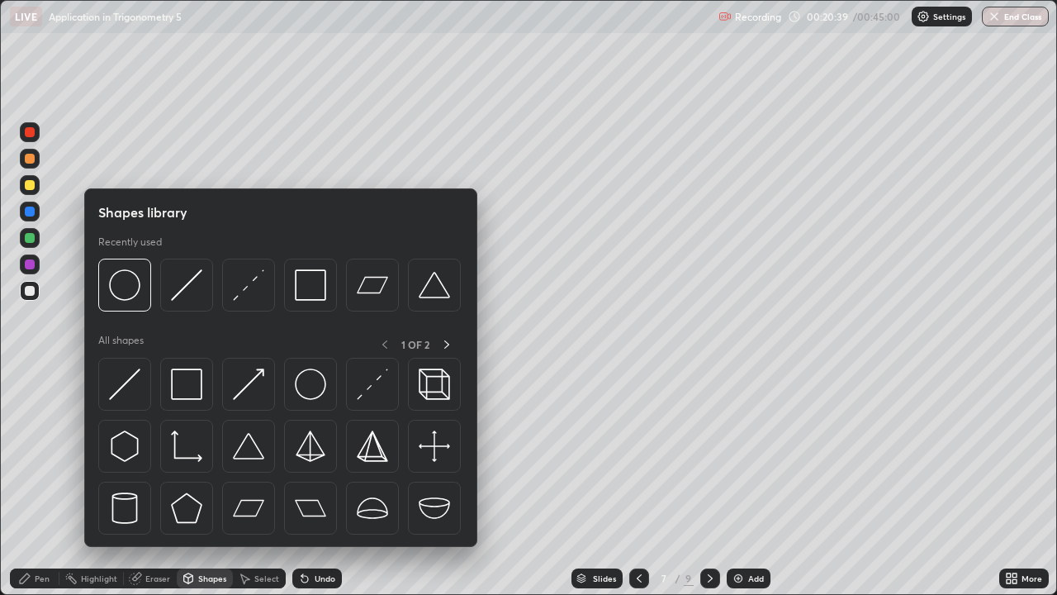
click at [31, 291] on div at bounding box center [30, 291] width 10 height 10
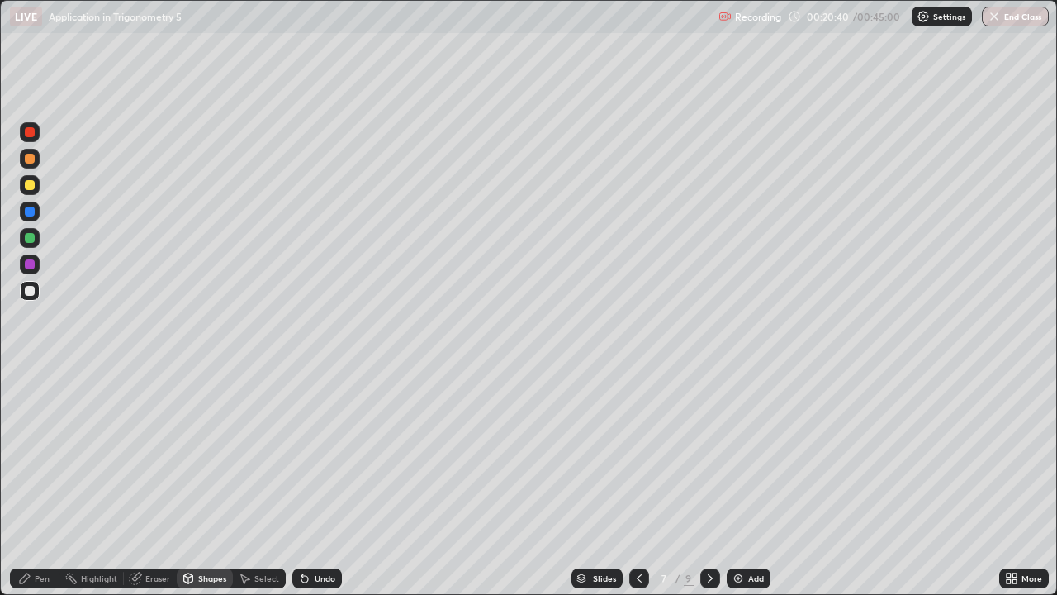
click at [201, 482] on div "Shapes" at bounding box center [205, 578] width 56 height 20
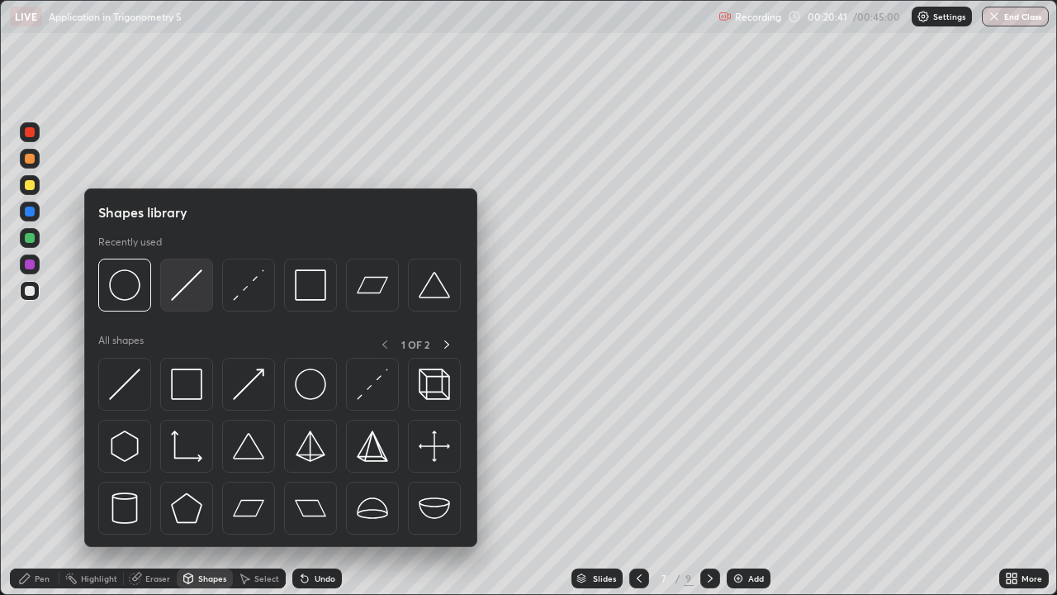
click at [185, 293] on img at bounding box center [186, 284] width 31 height 31
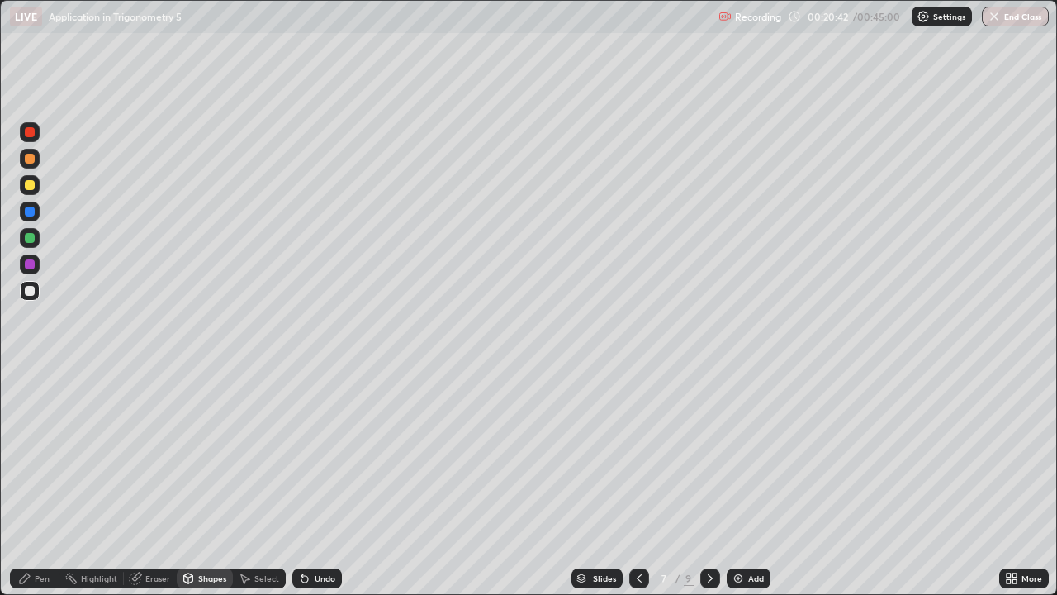
click at [30, 265] on div at bounding box center [30, 264] width 10 height 10
click at [31, 241] on div at bounding box center [30, 238] width 10 height 10
click at [46, 482] on div "Pen" at bounding box center [42, 578] width 15 height 8
click at [301, 482] on div "Undo" at bounding box center [317, 578] width 50 height 20
click at [29, 184] on div at bounding box center [30, 185] width 10 height 10
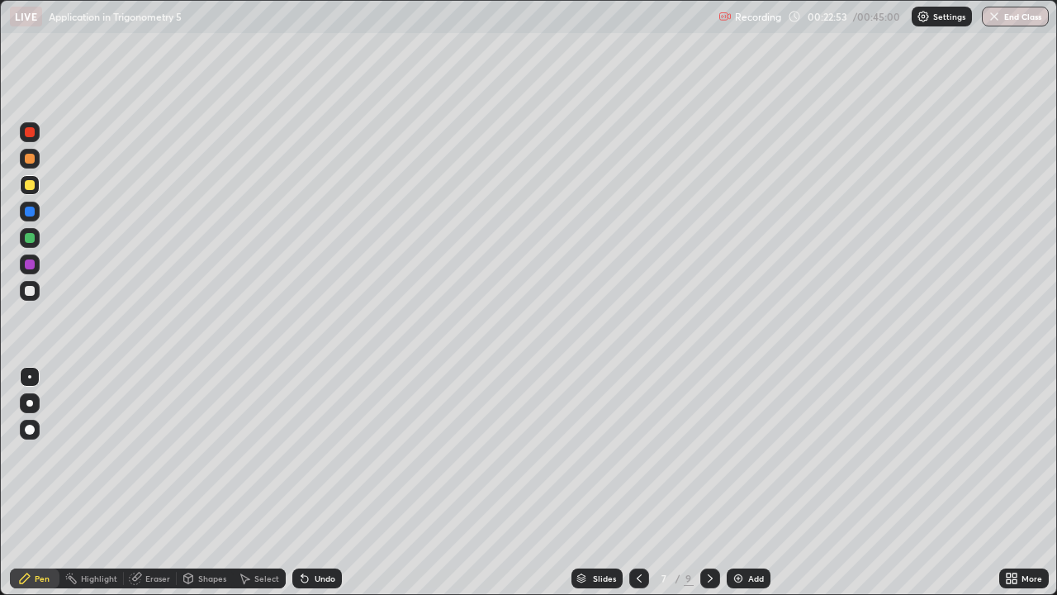
click at [26, 164] on div at bounding box center [30, 159] width 20 height 20
click at [709, 482] on icon at bounding box center [710, 577] width 13 height 13
click at [217, 482] on div "Shapes" at bounding box center [212, 578] width 28 height 8
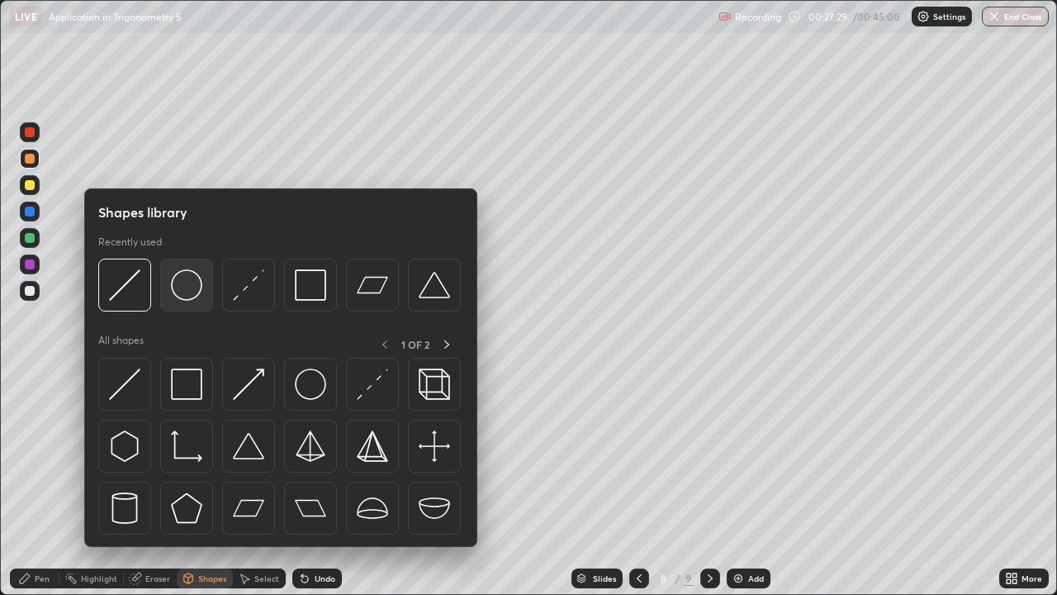
click at [188, 289] on img at bounding box center [186, 284] width 31 height 31
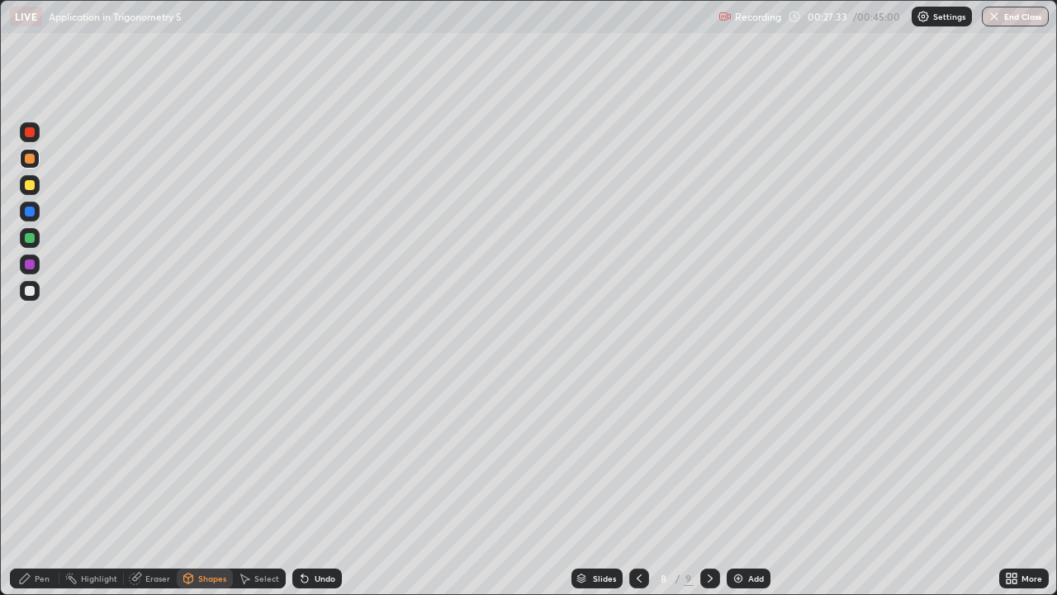
click at [208, 482] on div "Shapes" at bounding box center [205, 578] width 56 height 20
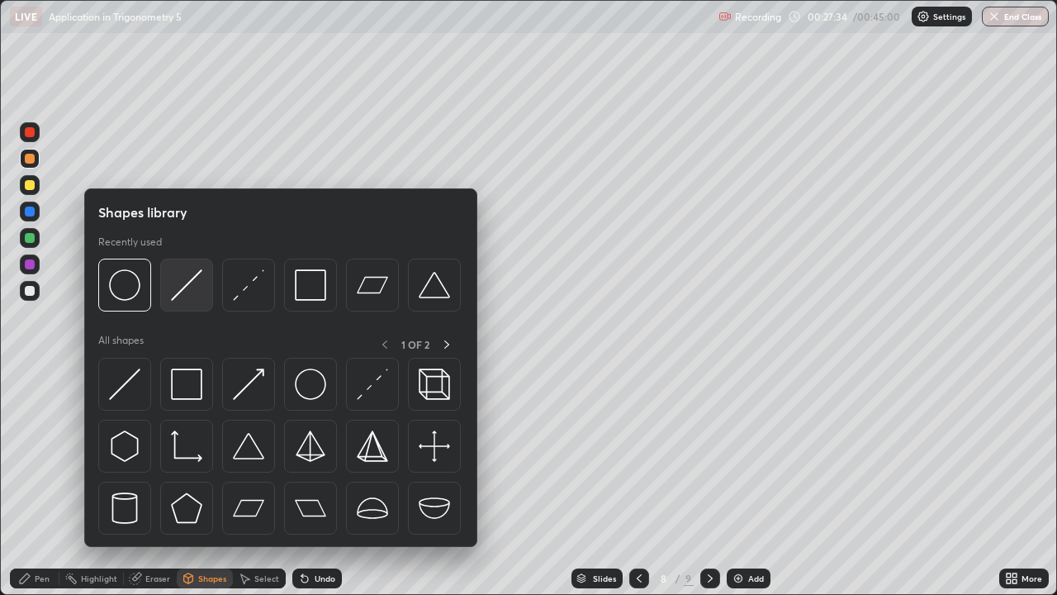
click at [187, 286] on img at bounding box center [186, 284] width 31 height 31
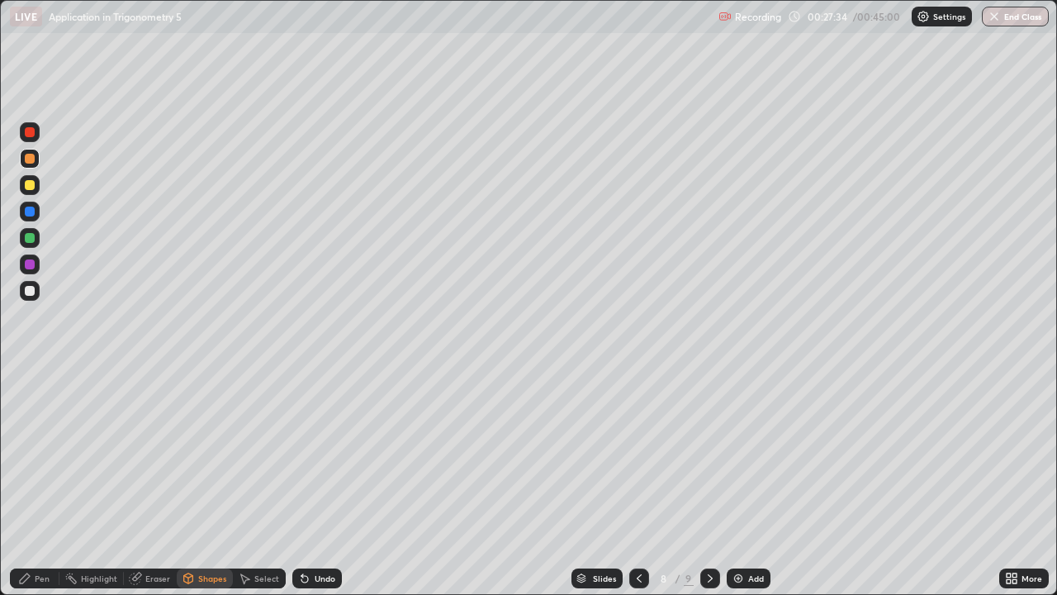
click at [31, 292] on div at bounding box center [30, 291] width 10 height 10
click at [43, 482] on div "Pen" at bounding box center [42, 578] width 15 height 8
click at [26, 185] on div at bounding box center [30, 185] width 10 height 10
click at [28, 183] on div at bounding box center [30, 185] width 10 height 10
click at [29, 163] on div at bounding box center [30, 159] width 10 height 10
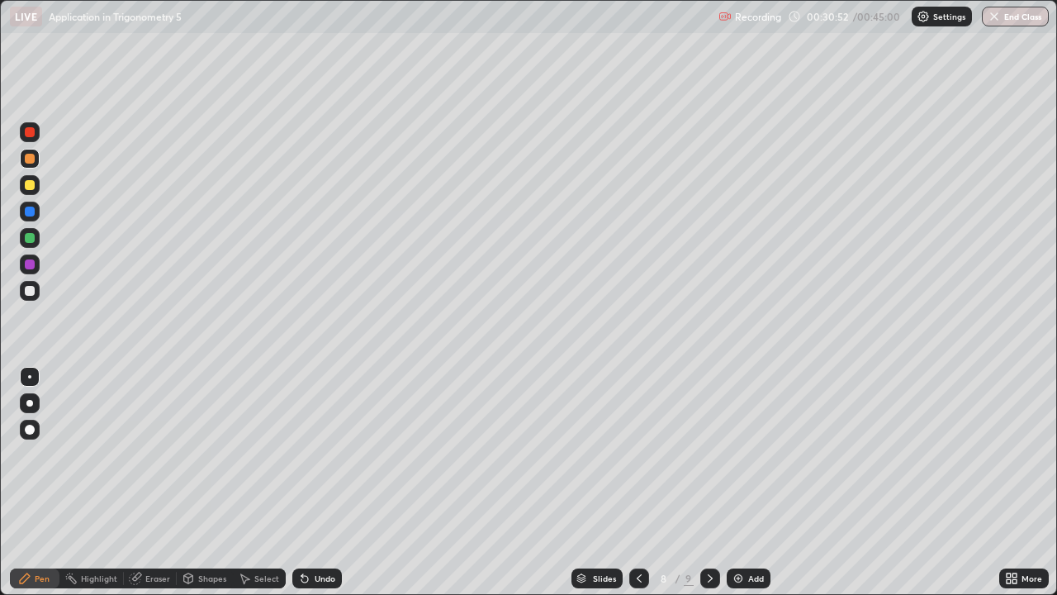
click at [315, 482] on div "Undo" at bounding box center [325, 578] width 21 height 8
click at [306, 482] on icon at bounding box center [304, 577] width 13 height 13
click at [318, 482] on div "Undo" at bounding box center [325, 578] width 21 height 8
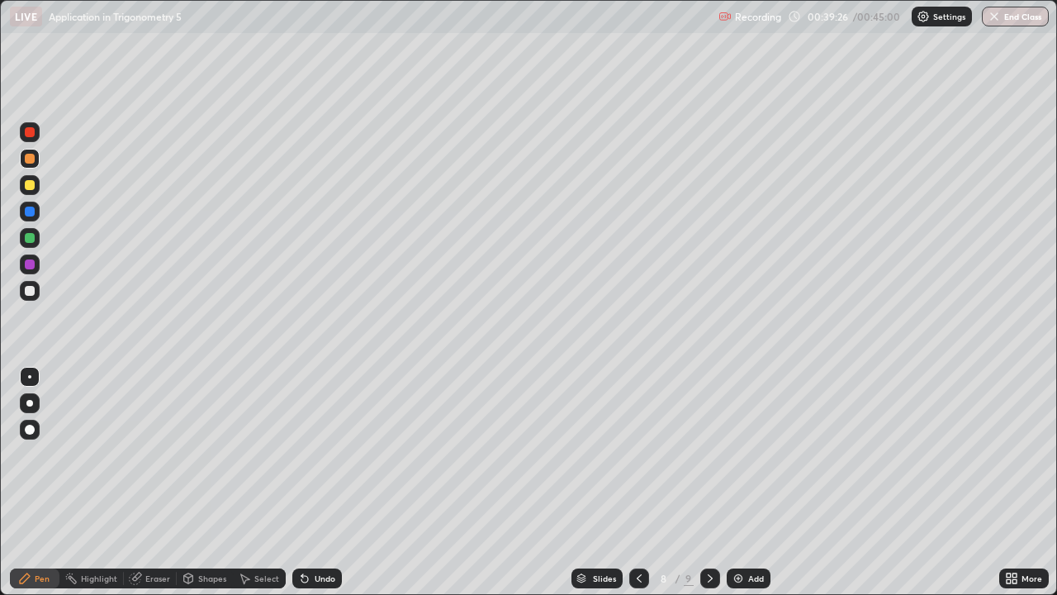
click at [742, 482] on img at bounding box center [738, 577] width 13 height 13
click at [213, 482] on div "Shapes" at bounding box center [212, 578] width 28 height 8
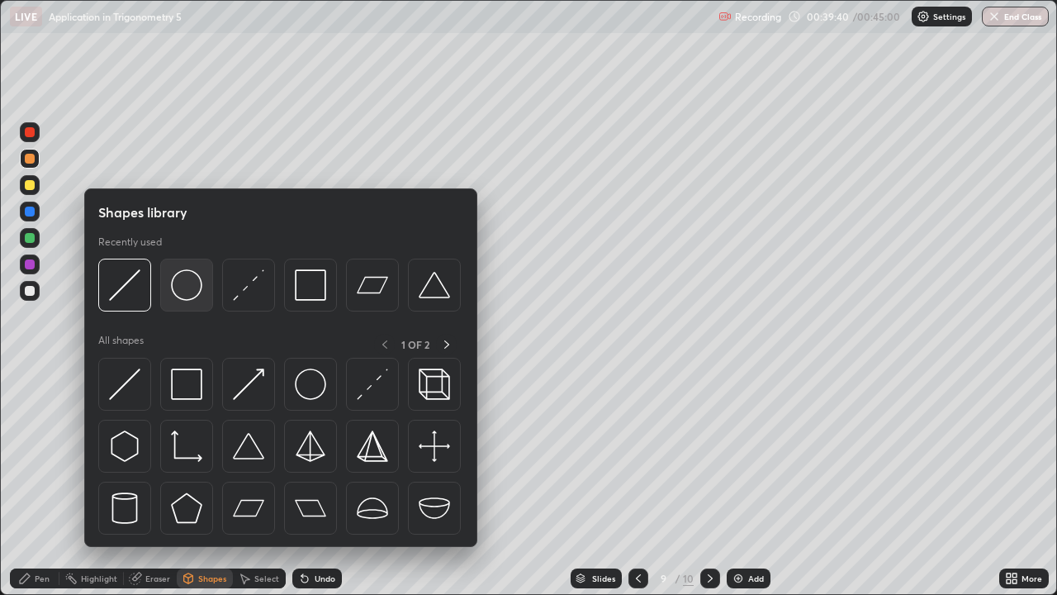
click at [189, 295] on img at bounding box center [186, 284] width 31 height 31
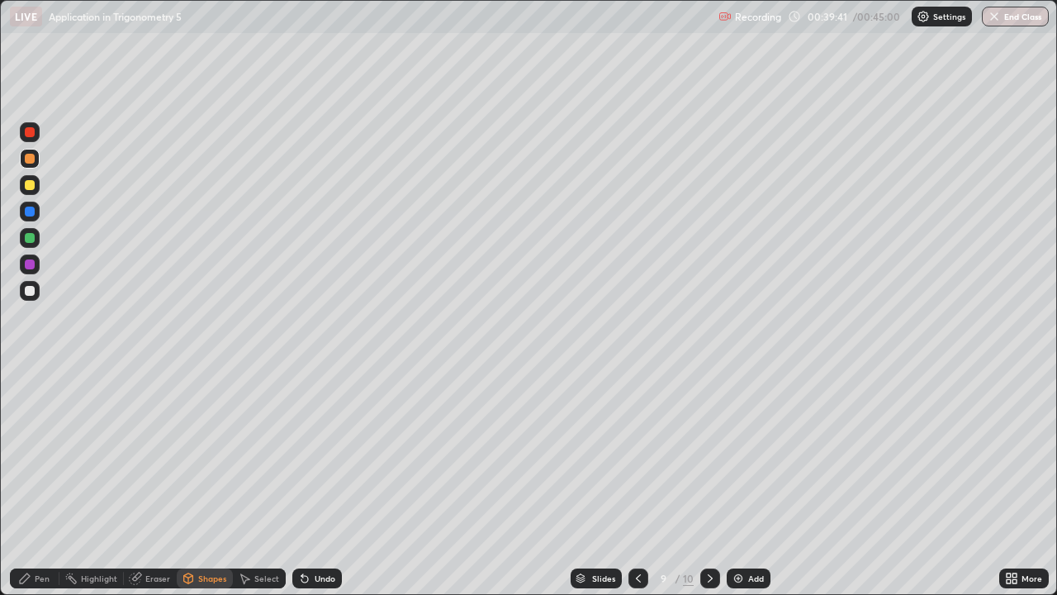
click at [29, 292] on div at bounding box center [30, 291] width 10 height 10
click at [204, 482] on div "Shapes" at bounding box center [212, 578] width 28 height 8
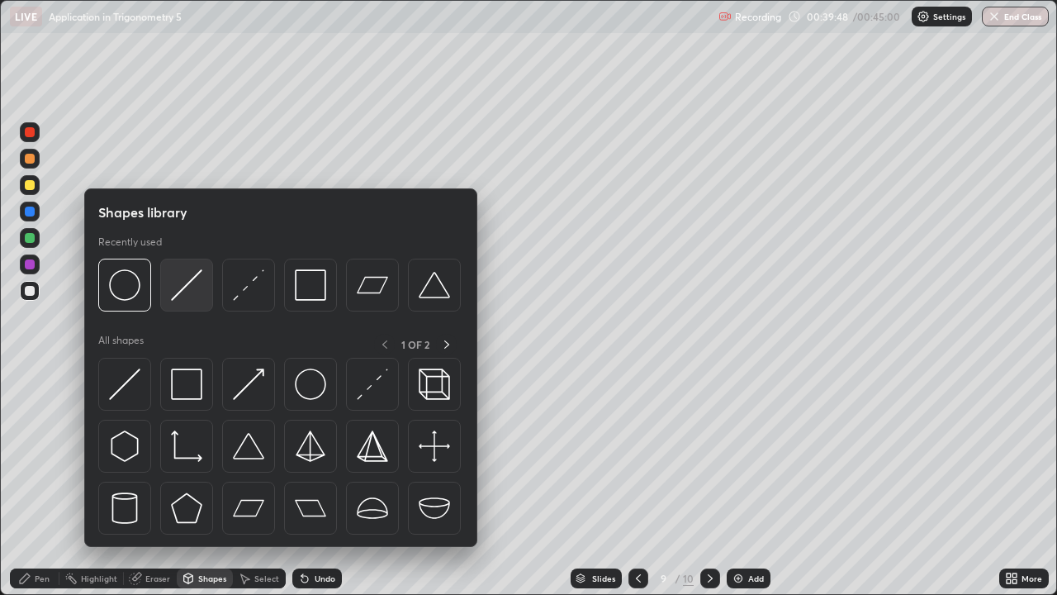
click at [185, 290] on img at bounding box center [186, 284] width 31 height 31
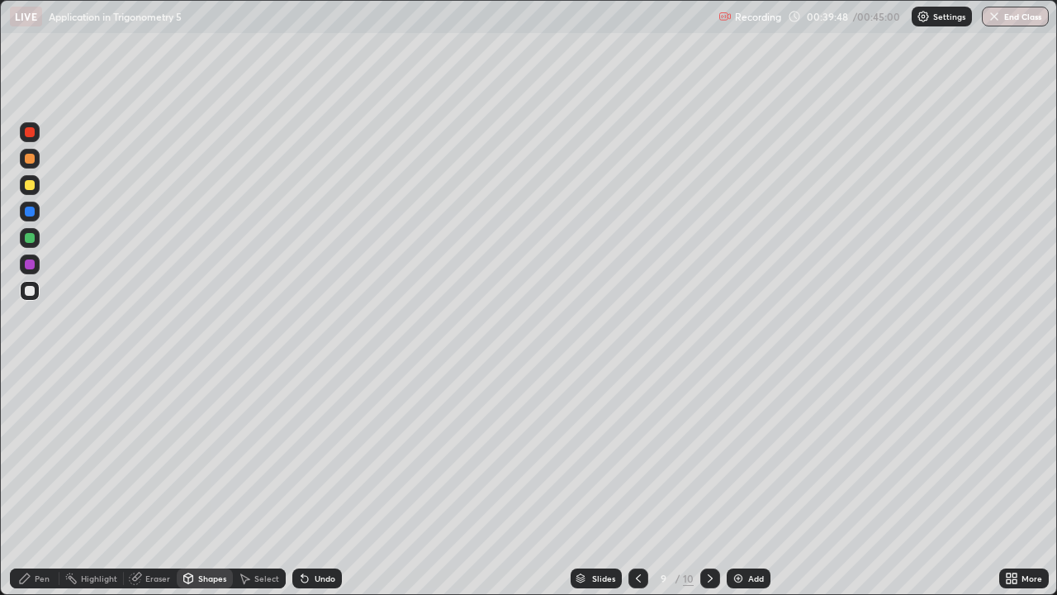
click at [28, 265] on div at bounding box center [30, 264] width 10 height 10
click at [49, 482] on div "Pen" at bounding box center [42, 578] width 15 height 8
click at [29, 296] on div at bounding box center [30, 291] width 20 height 20
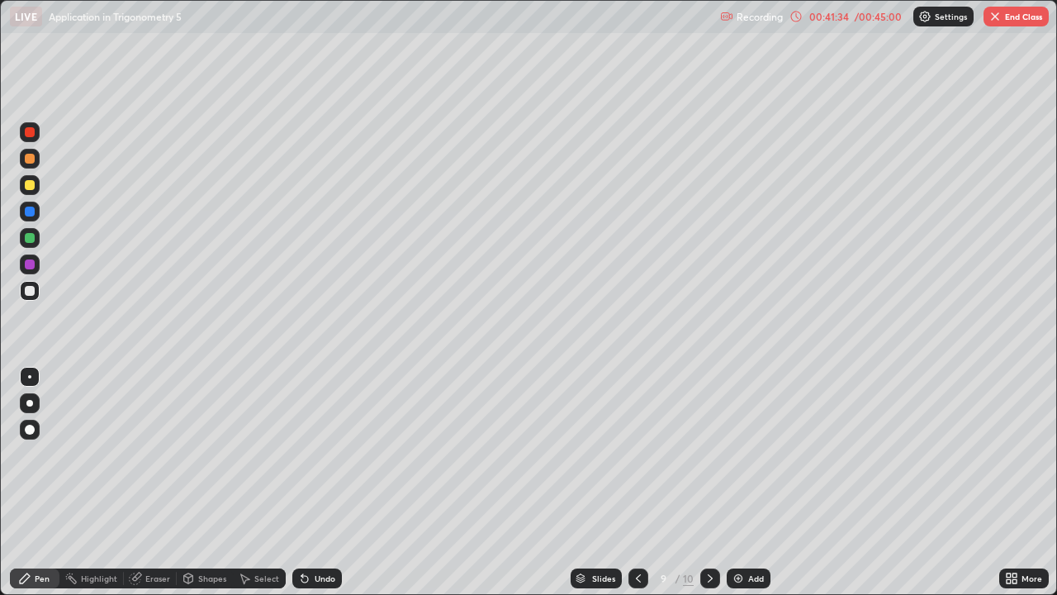
click at [1012, 25] on button "End Class" at bounding box center [1016, 17] width 65 height 20
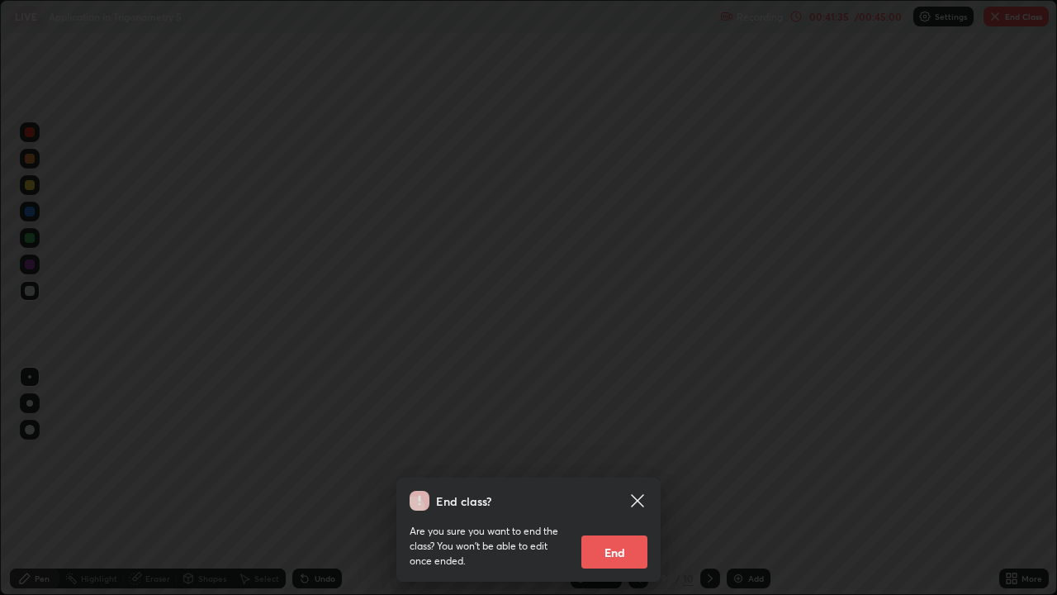
click at [619, 482] on button "End" at bounding box center [614, 551] width 66 height 33
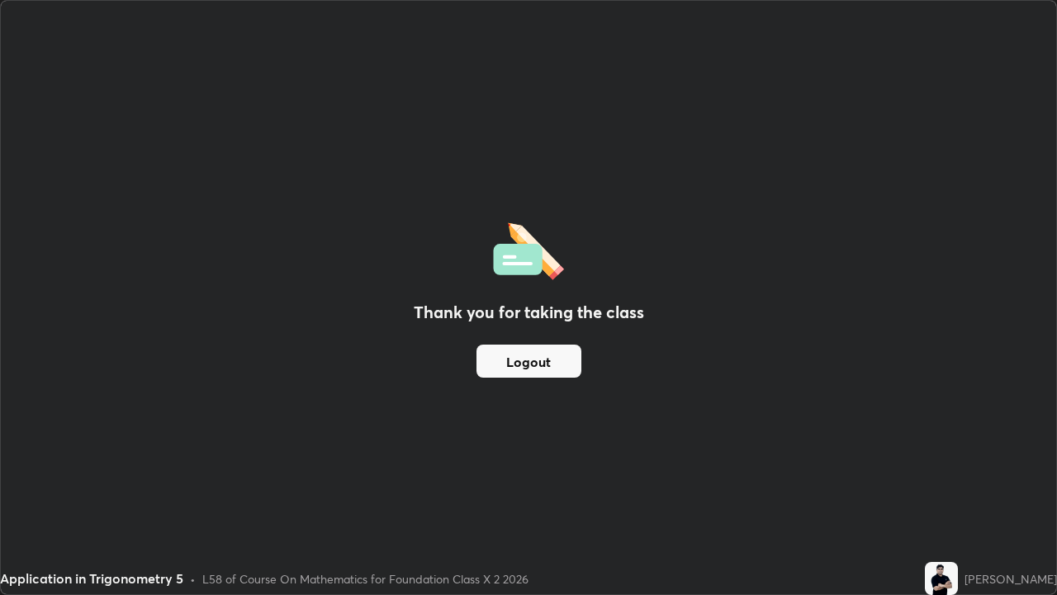
click at [522, 359] on button "Logout" at bounding box center [528, 360] width 105 height 33
